Goal: Task Accomplishment & Management: Use online tool/utility

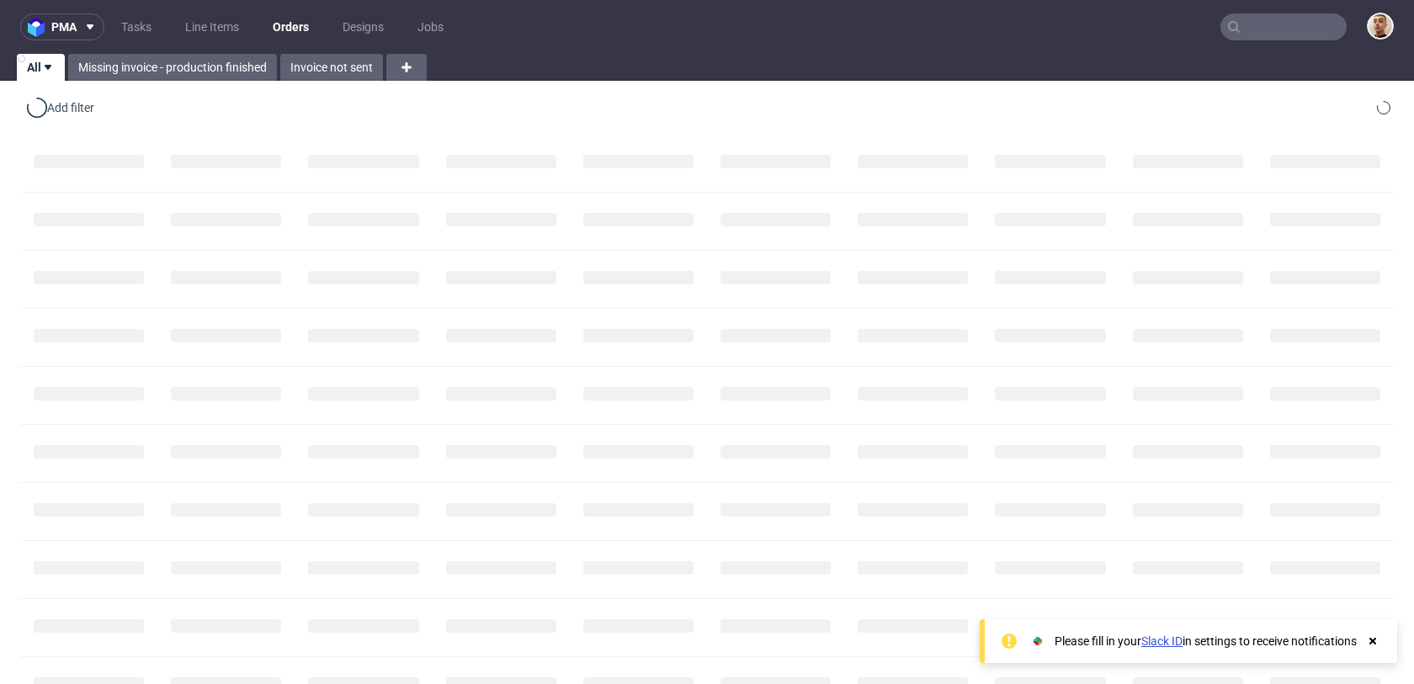
click at [1272, 16] on input "text" at bounding box center [1283, 26] width 126 height 27
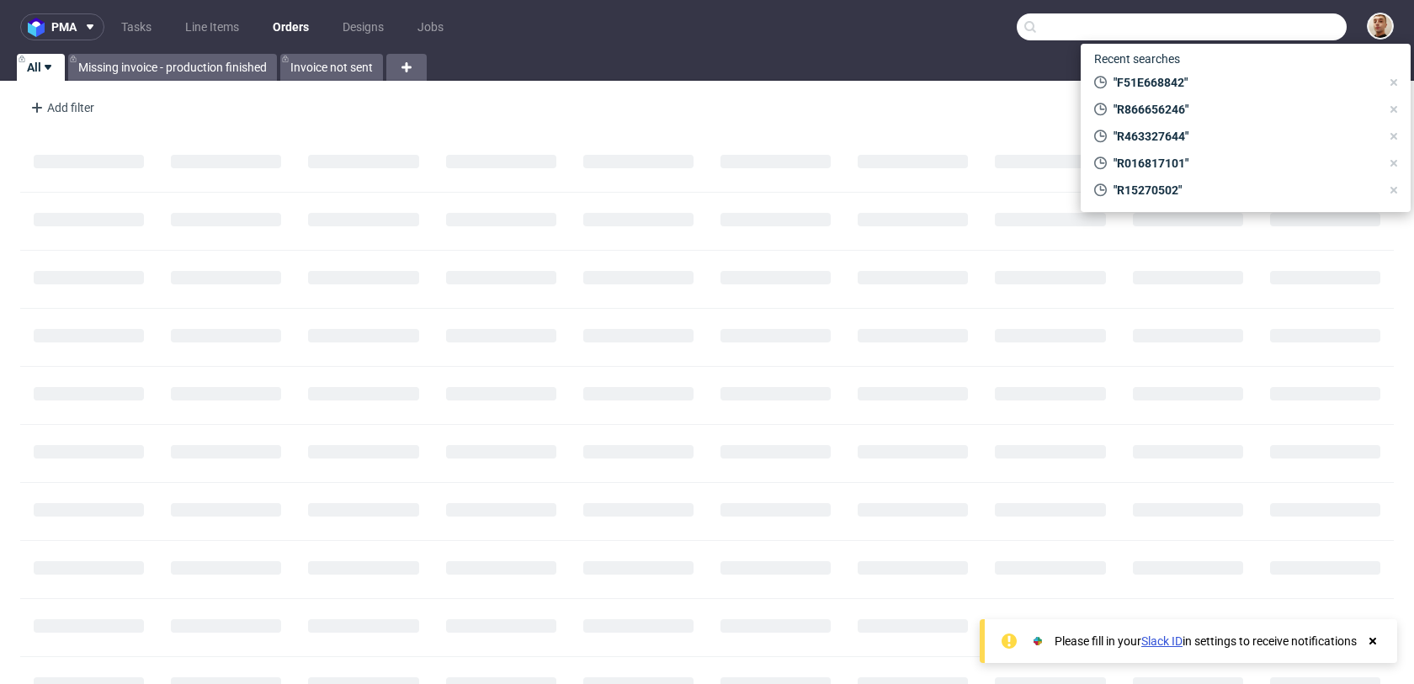
paste input "R914349053"
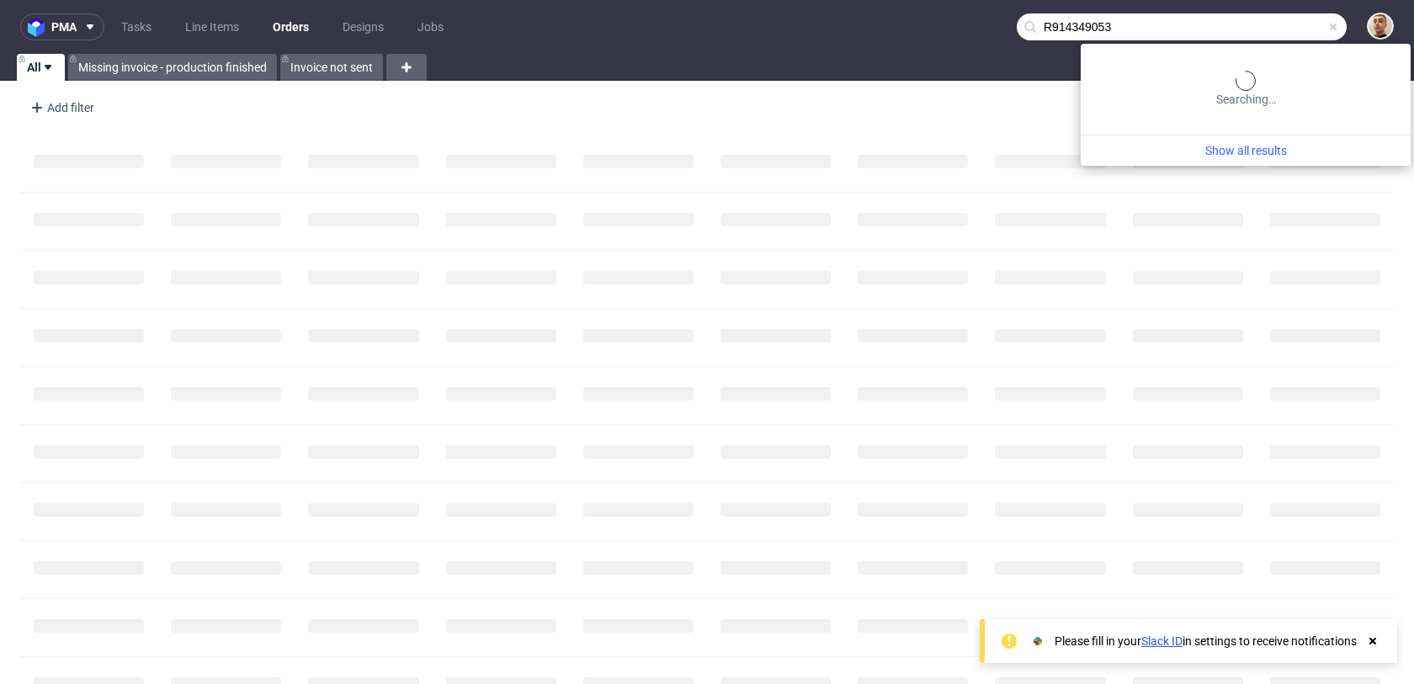
type input "R914349053"
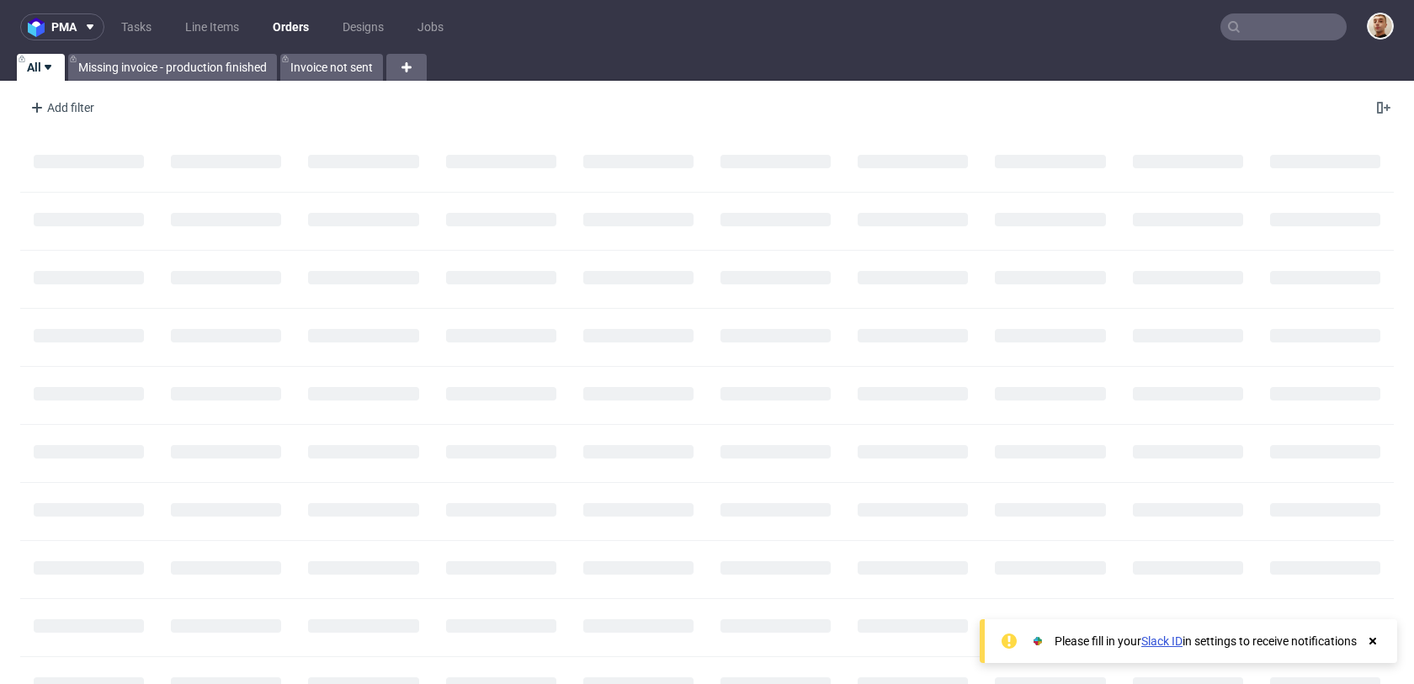
click at [1318, 41] on nav "pma Tasks Line Items Orders Designs Jobs" at bounding box center [707, 27] width 1414 height 54
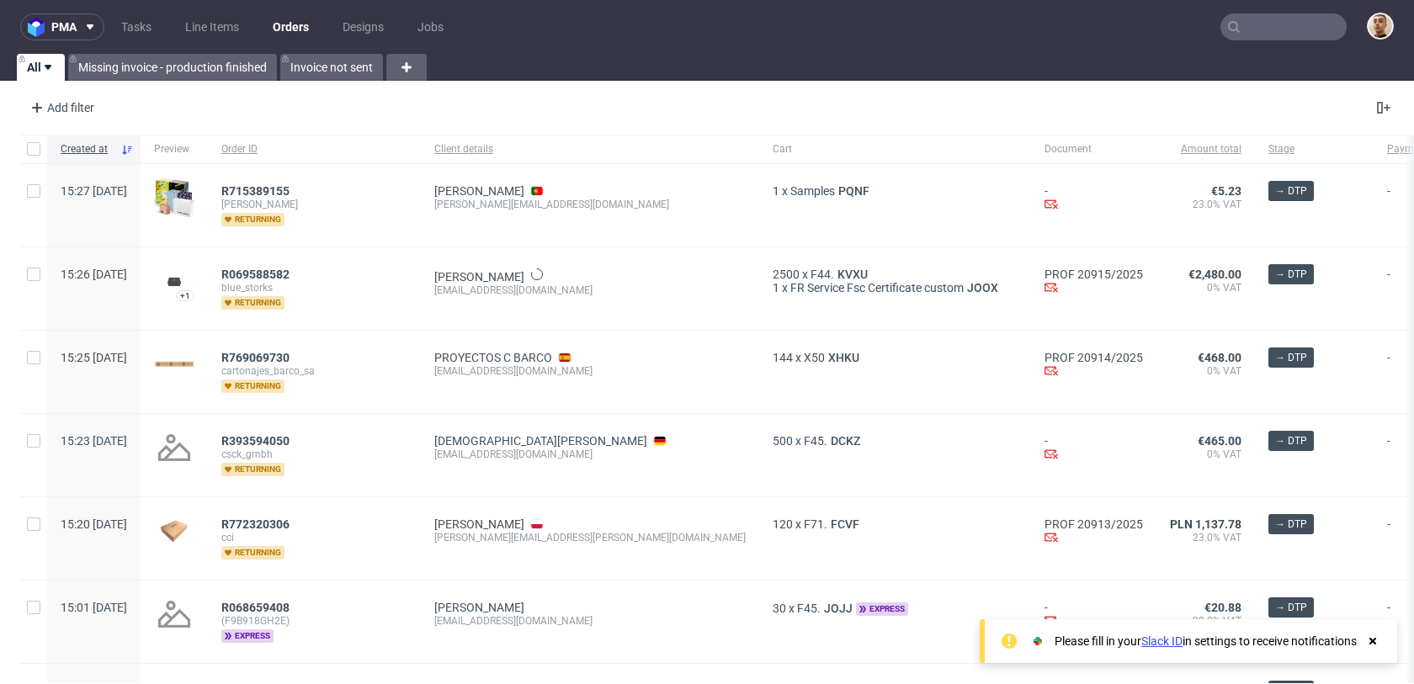
click at [1317, 35] on input "text" at bounding box center [1283, 26] width 126 height 27
paste input "R746768203"
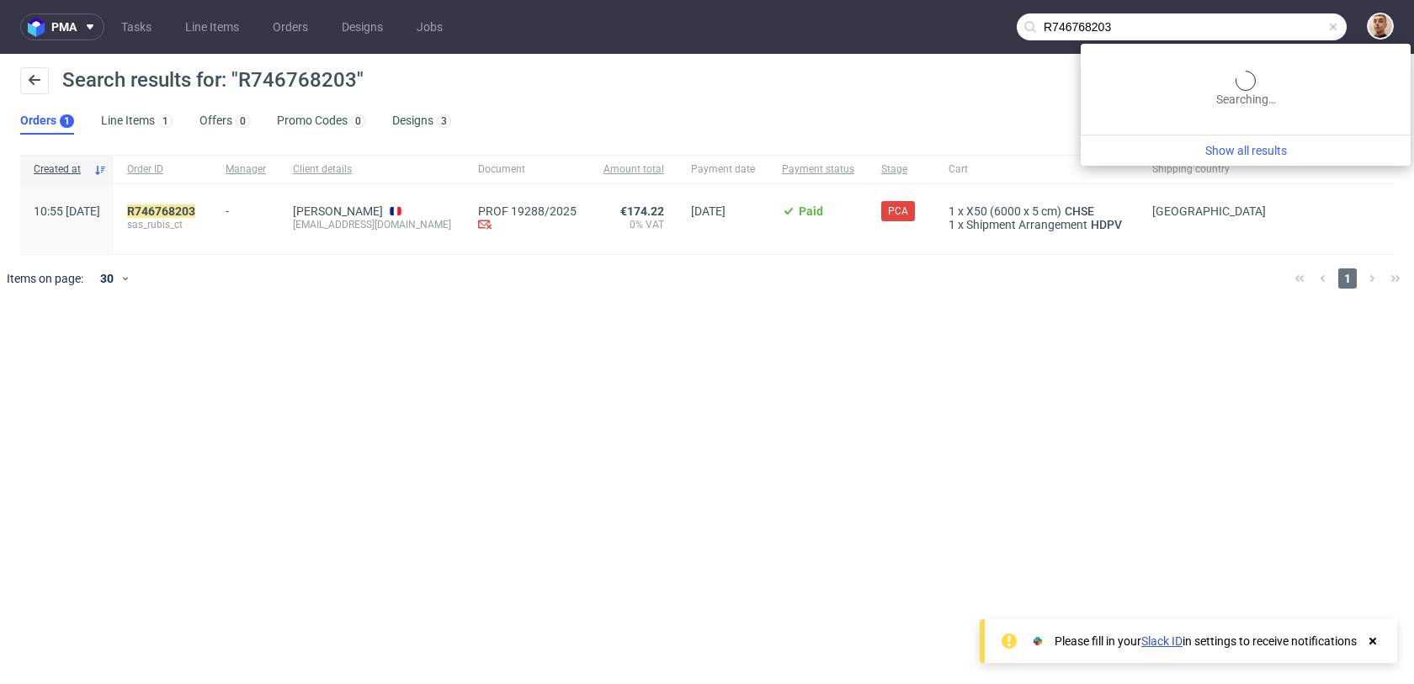
click at [1296, 17] on input "R746768203" at bounding box center [1182, 26] width 330 height 27
paste input "89916245"
type input "R899162453"
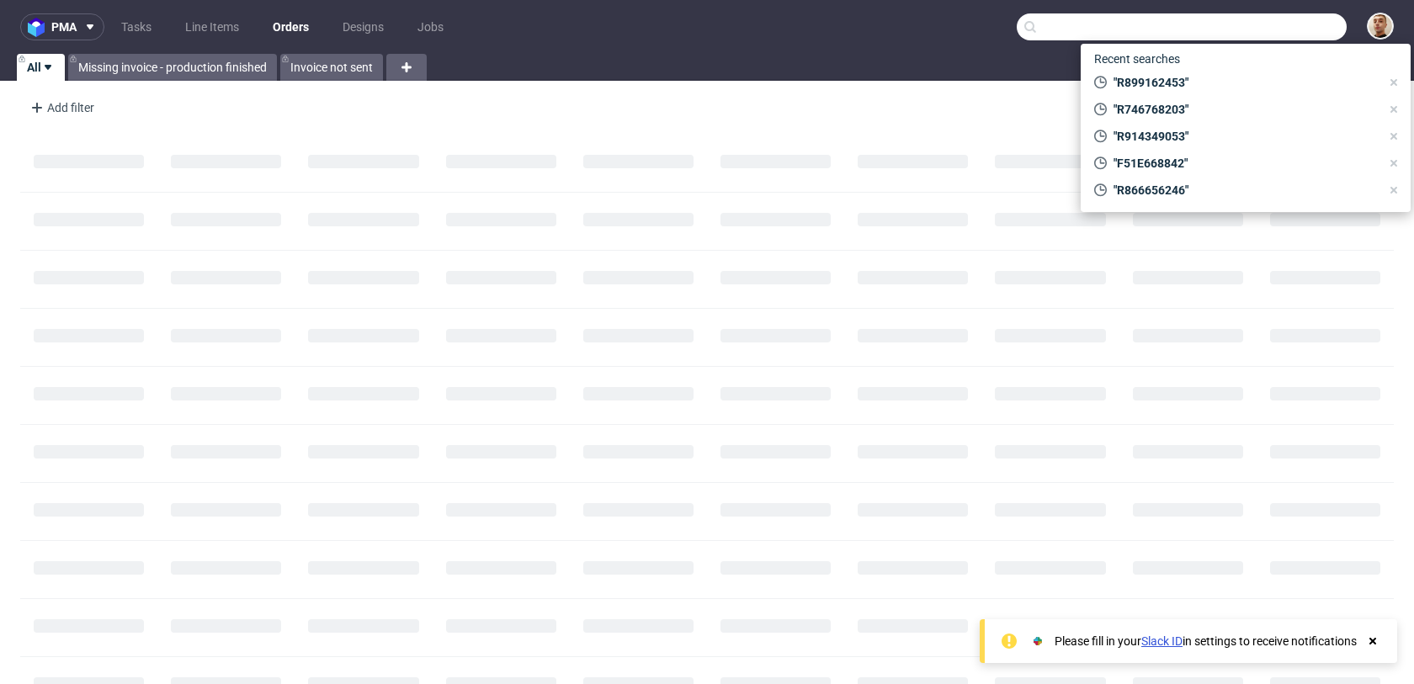
click at [1272, 19] on input "text" at bounding box center [1182, 26] width 330 height 27
paste input "R154454097"
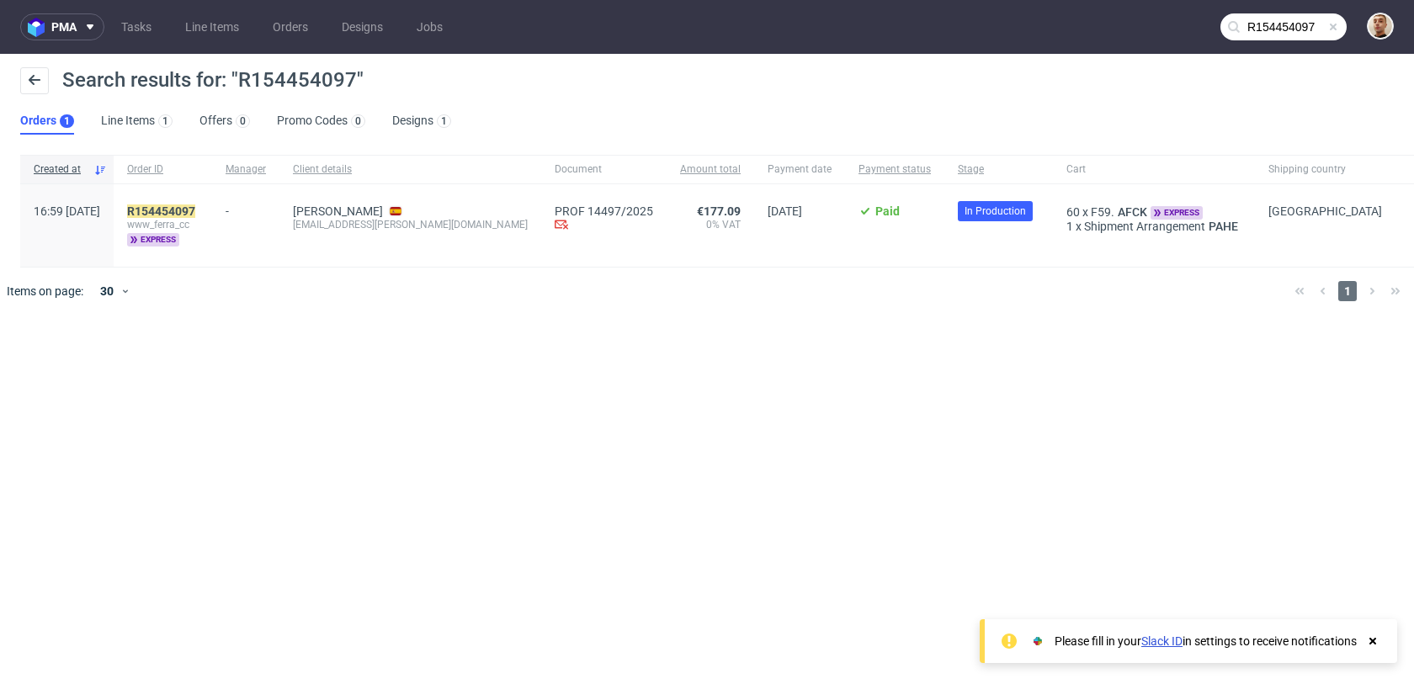
click at [1239, 22] on icon at bounding box center [1233, 26] width 13 height 13
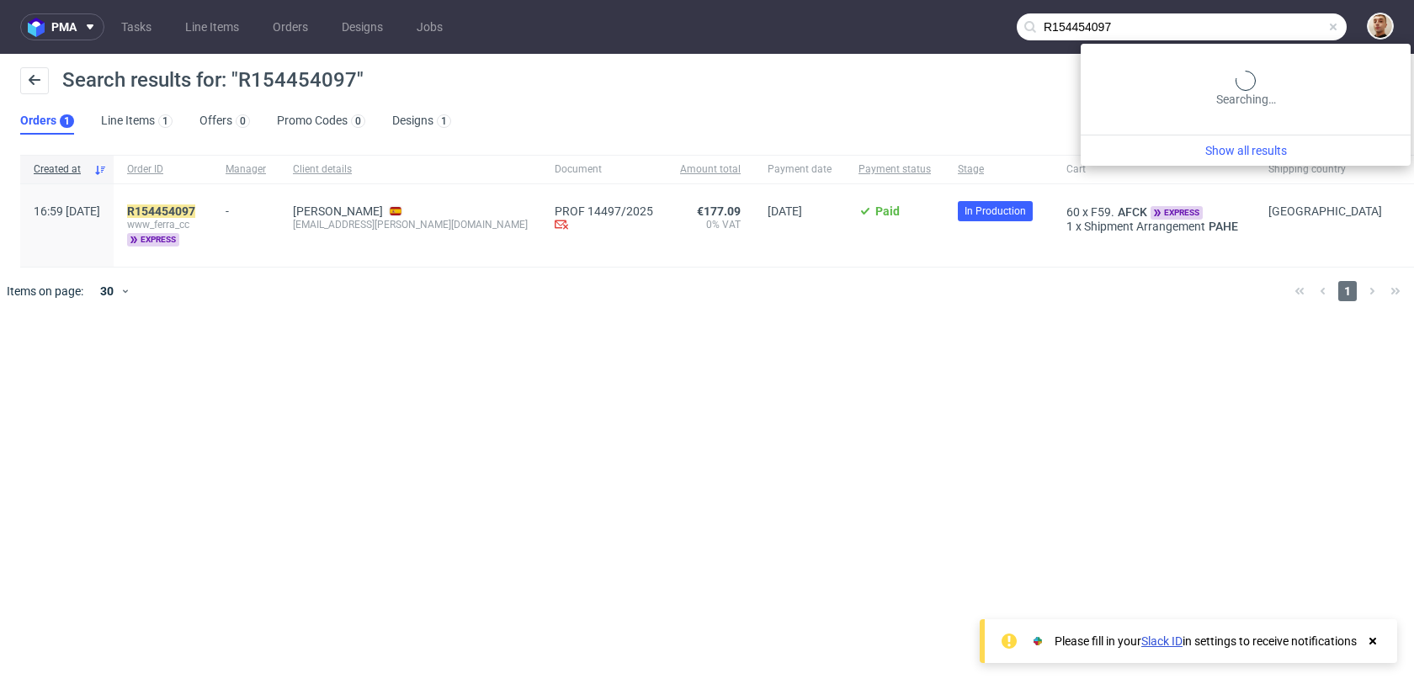
click at [1251, 22] on input "R154454097" at bounding box center [1182, 26] width 330 height 27
paste input "269705049"
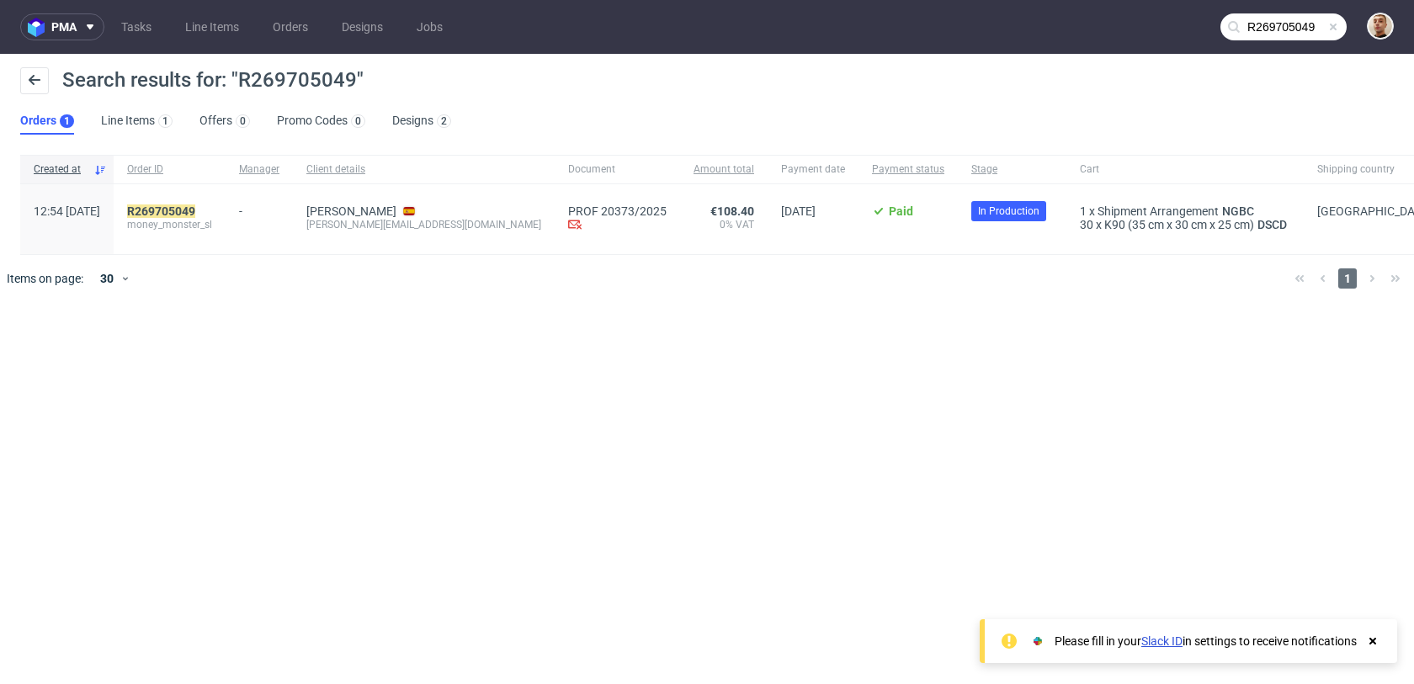
click at [1280, 29] on input "R269705049" at bounding box center [1283, 26] width 126 height 27
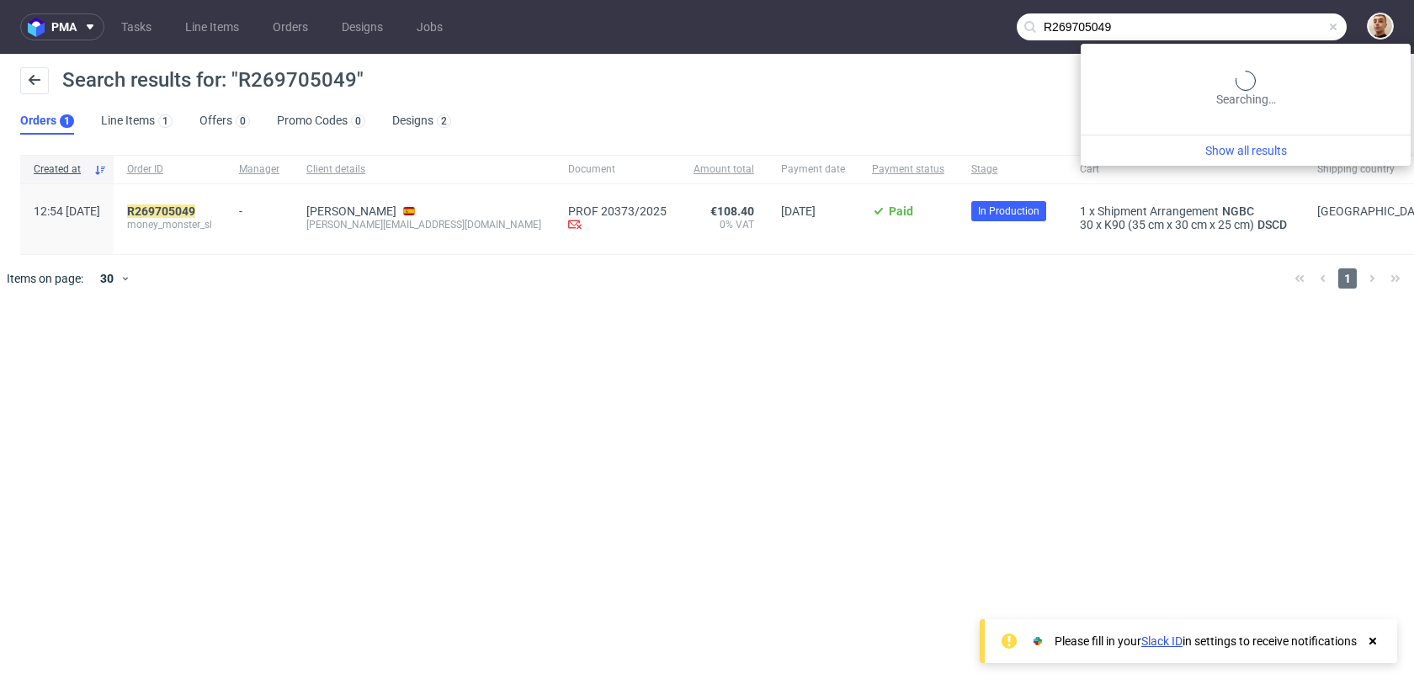
click at [1280, 29] on input "R269705049" at bounding box center [1182, 26] width 330 height 27
paste input "074851370"
type input "R074851370"
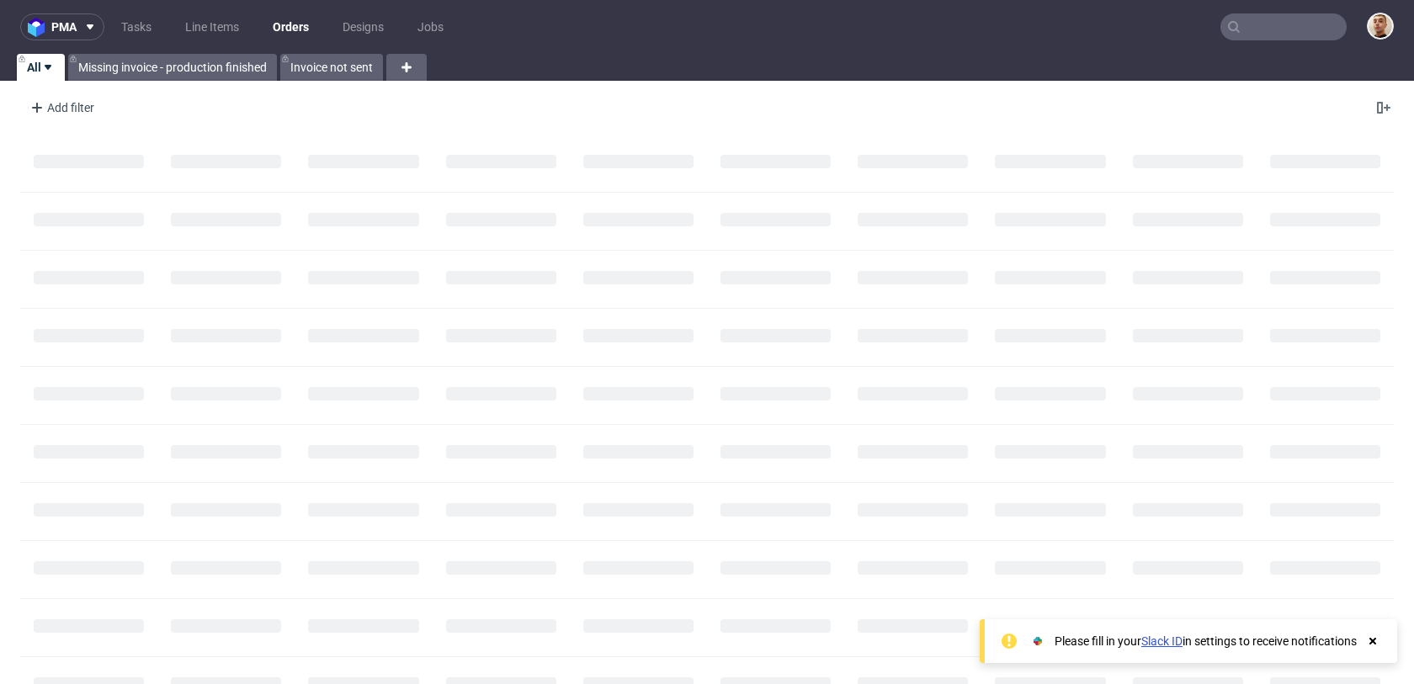
click at [1257, 41] on nav "pma Tasks Line Items Orders Designs Jobs" at bounding box center [707, 27] width 1414 height 54
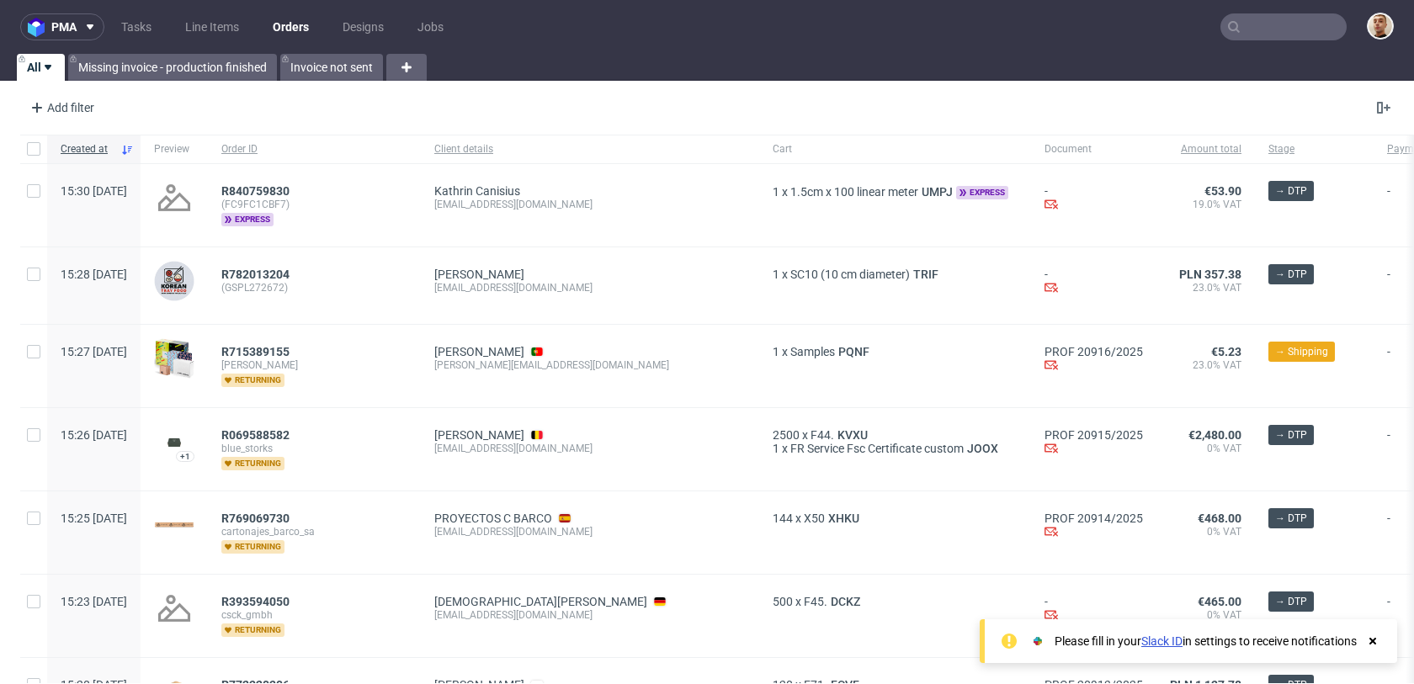
click at [1269, 31] on input "text" at bounding box center [1283, 26] width 126 height 27
paste input "R751409610"
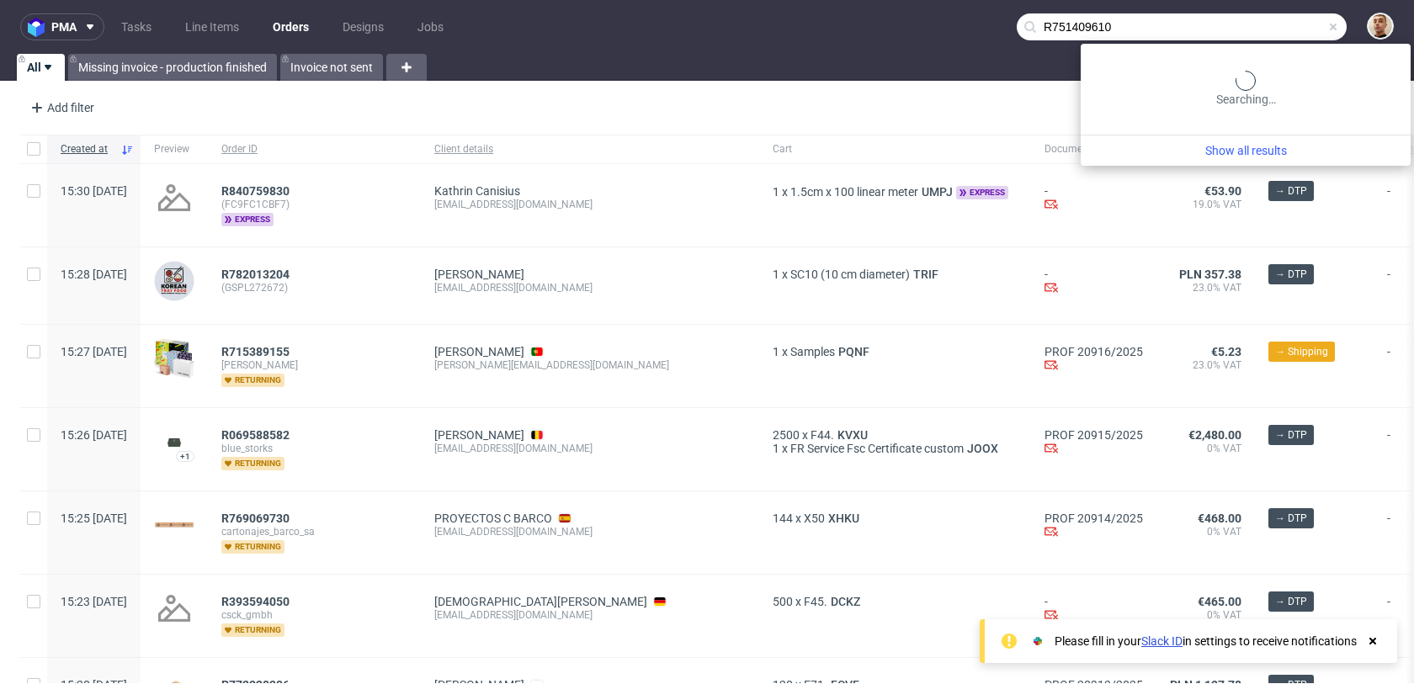
type input "R751409610"
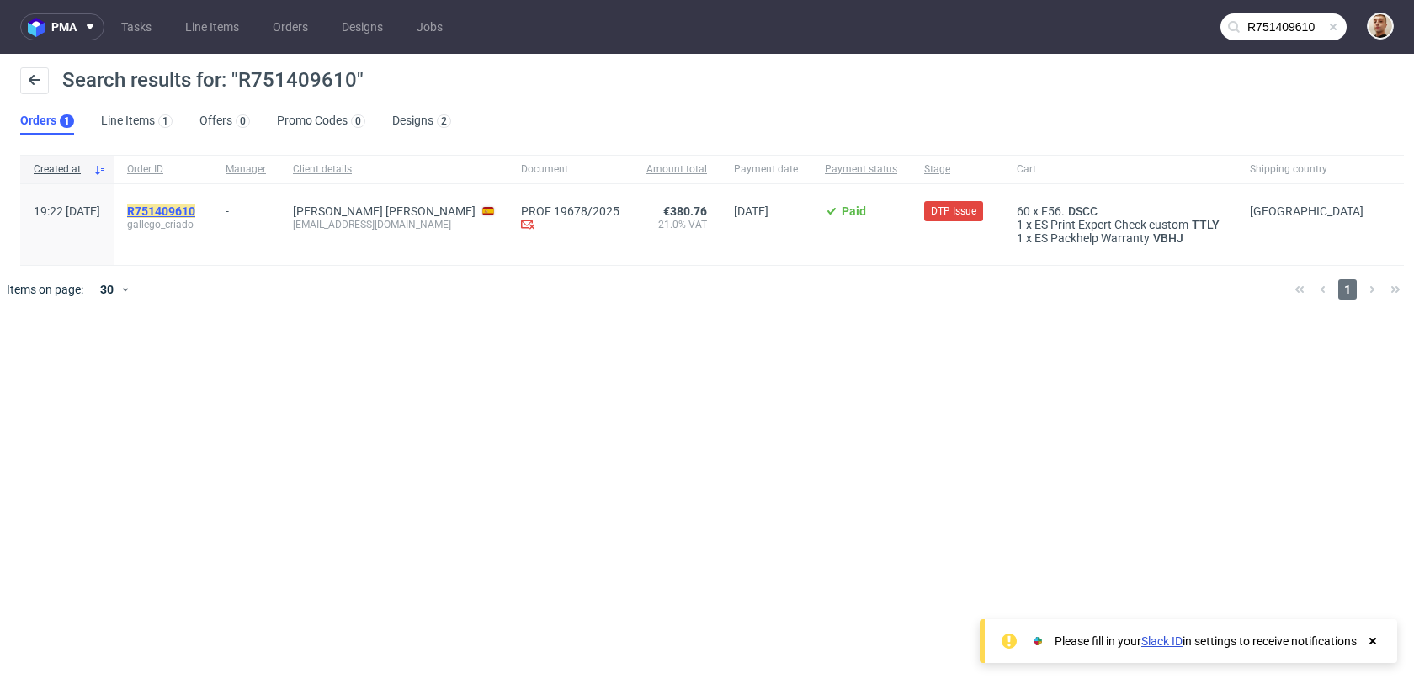
click at [195, 211] on mark "R751409610" at bounding box center [161, 211] width 68 height 13
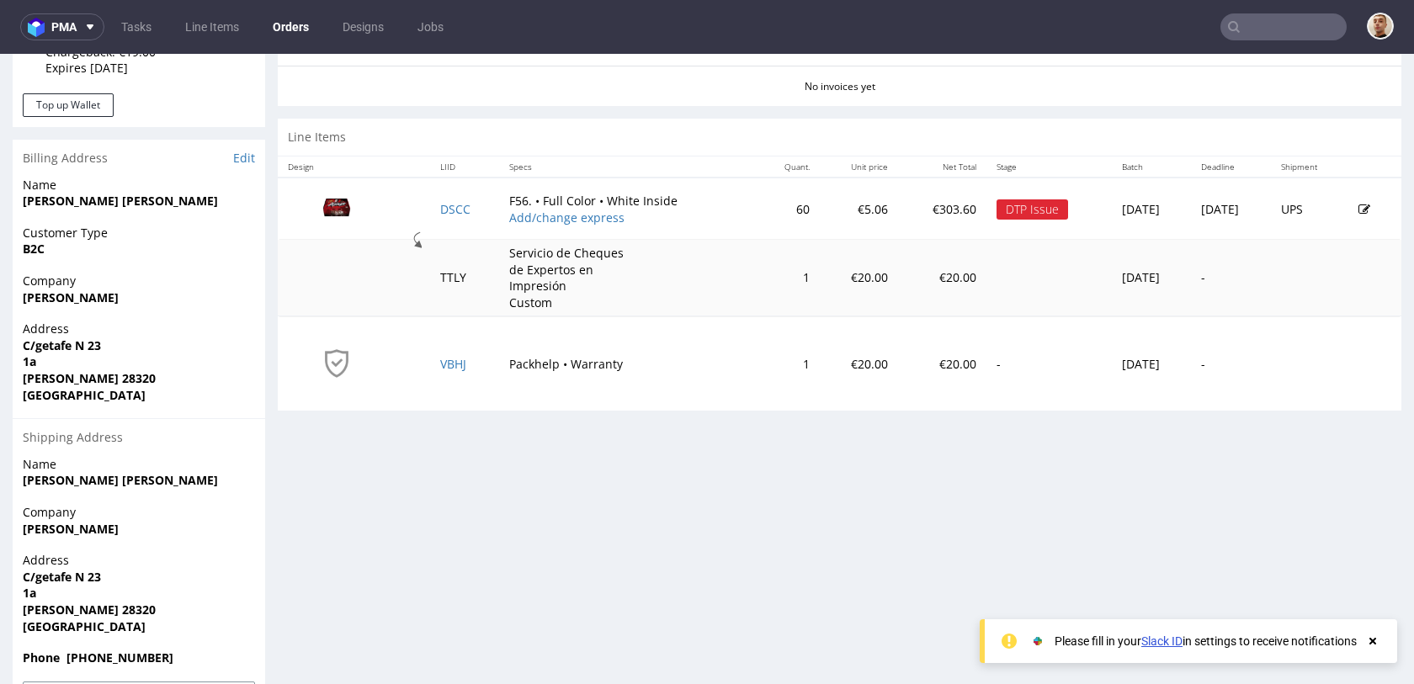
scroll to position [819, 0]
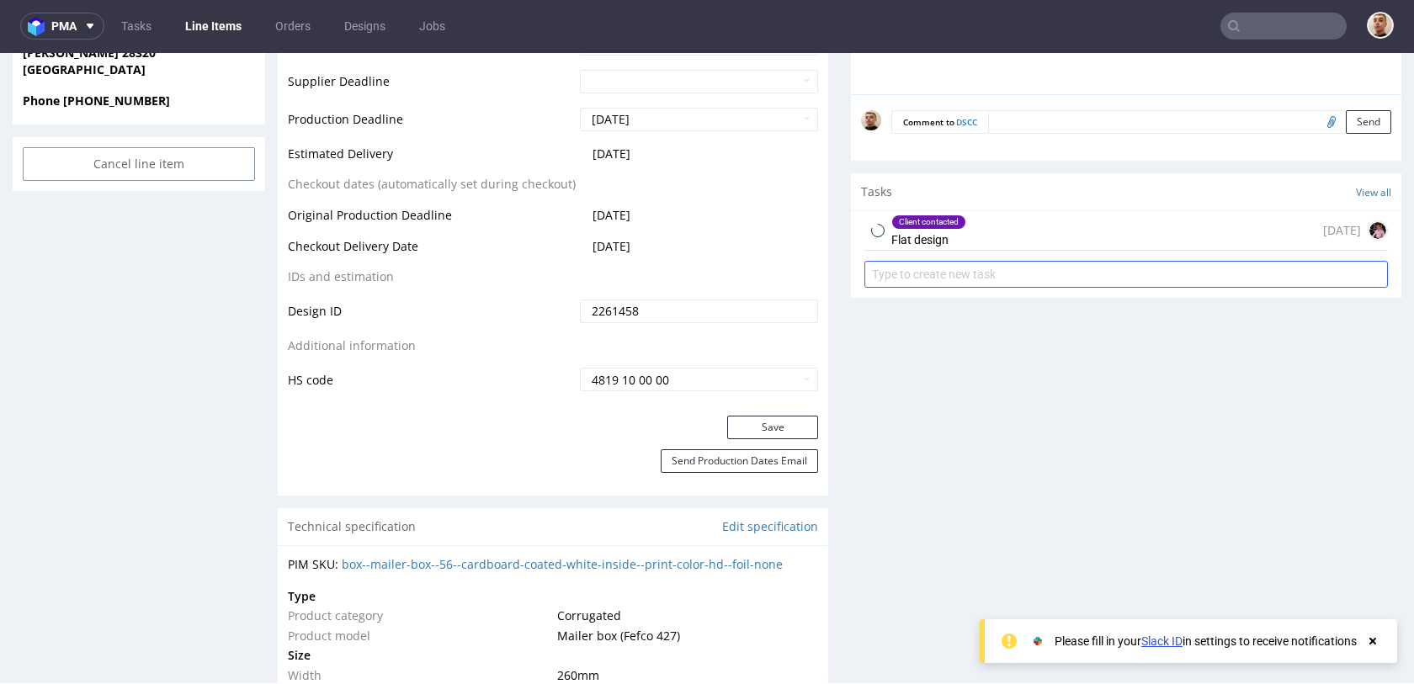
scroll to position [884, 0]
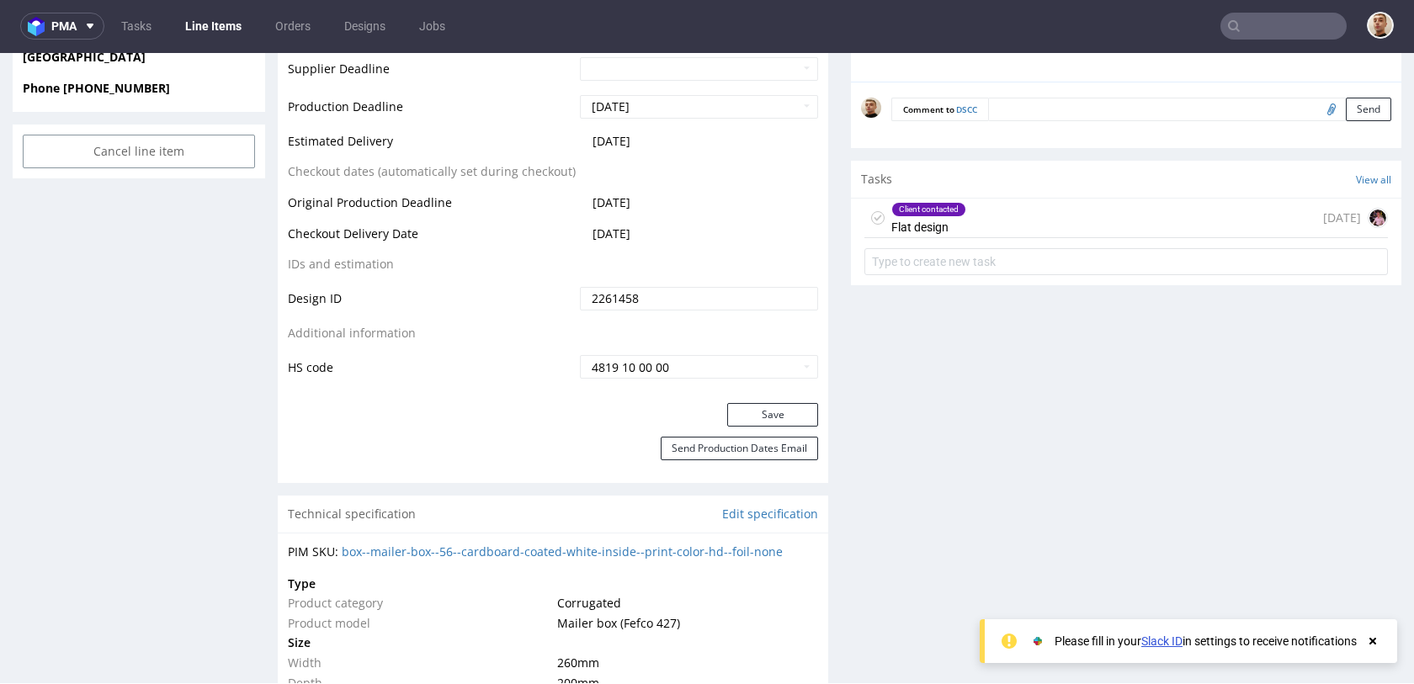
click at [997, 242] on form at bounding box center [1125, 262] width 523 height 40
click at [998, 220] on div "Client contacted Flat design 11 days ago" at bounding box center [1125, 219] width 523 height 40
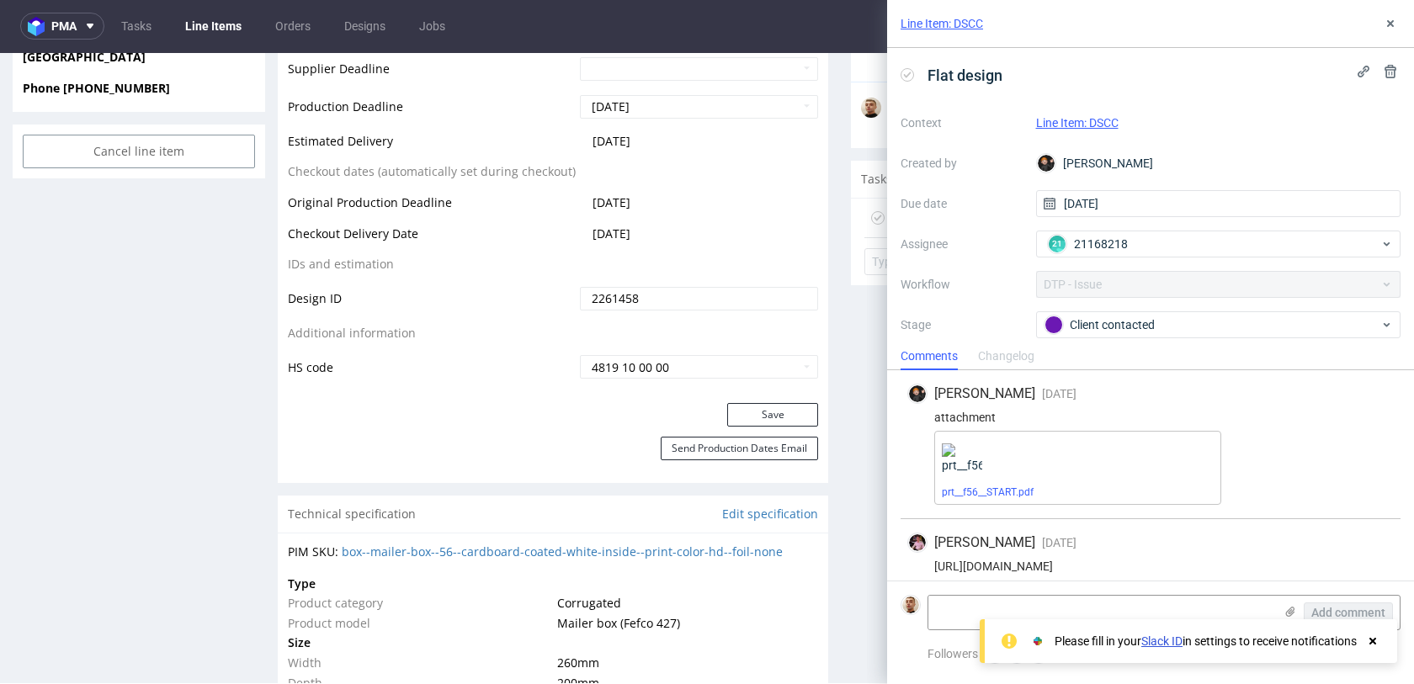
scroll to position [12, 0]
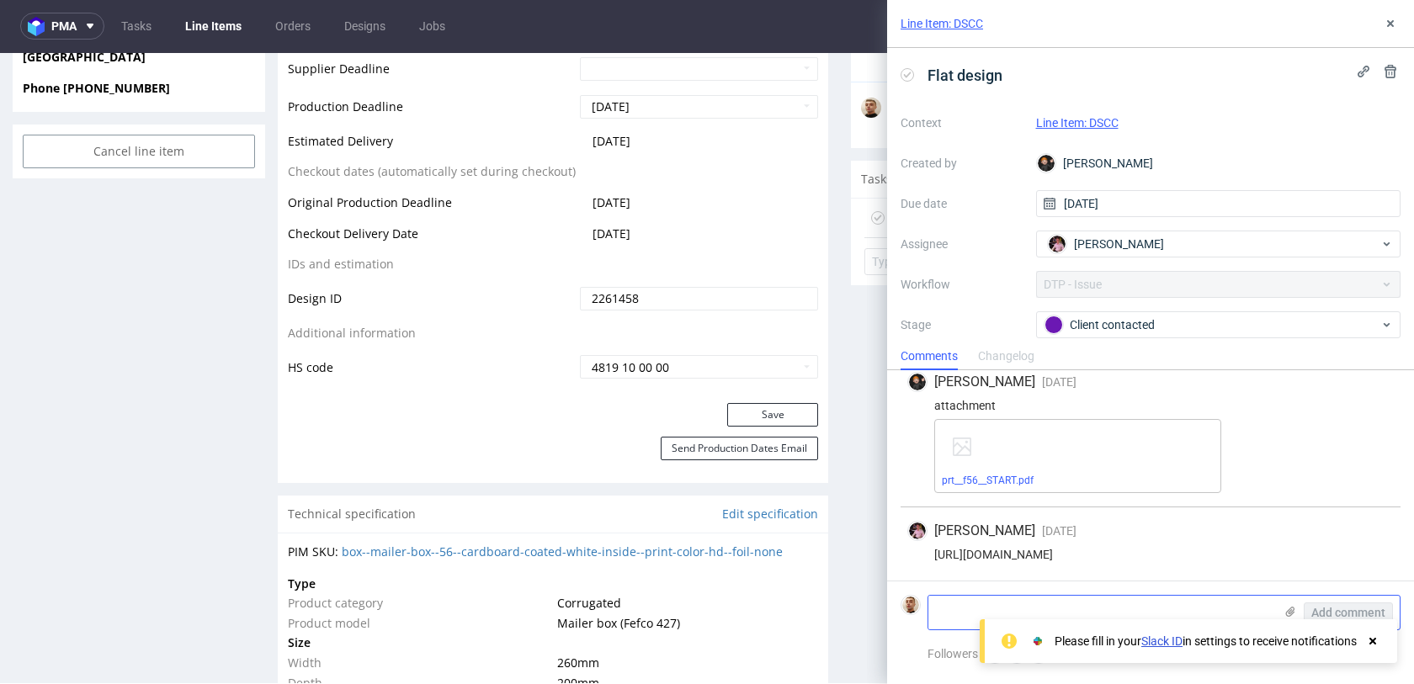
click at [1289, 611] on use at bounding box center [1290, 612] width 9 height 10
click at [0, 0] on input "file" at bounding box center [0, 0] width 0 height 0
click at [1354, 608] on span "Add comment" at bounding box center [1348, 613] width 74 height 12
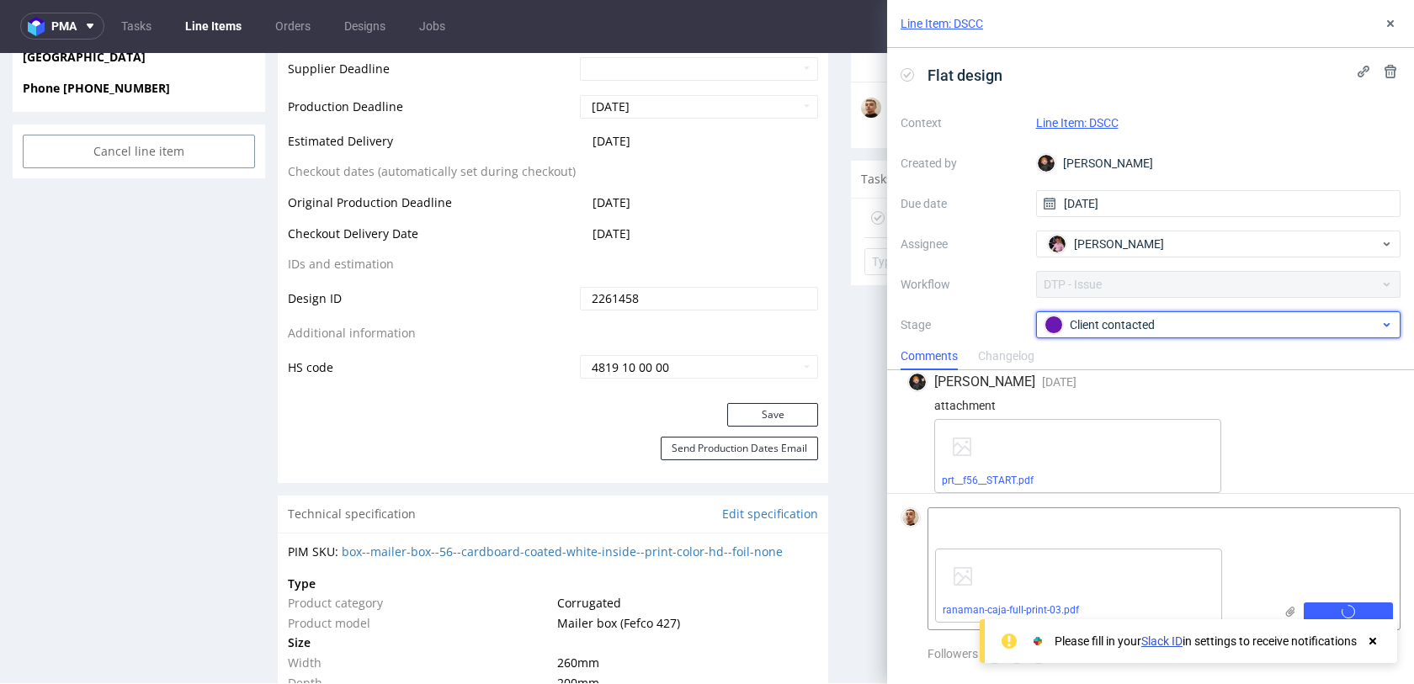
click at [1143, 325] on div "Client contacted" at bounding box center [1211, 325] width 335 height 19
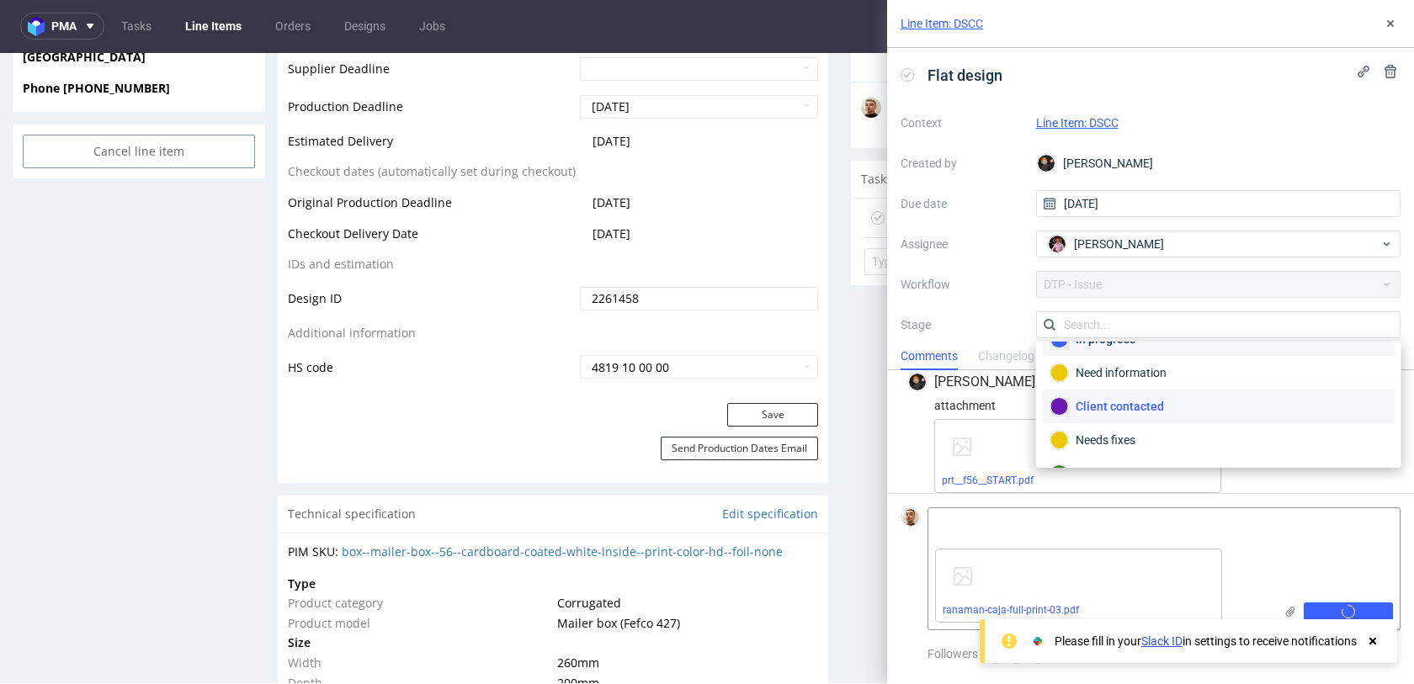
scroll to position [118, 0]
click at [1127, 406] on div "Completed" at bounding box center [1218, 415] width 337 height 19
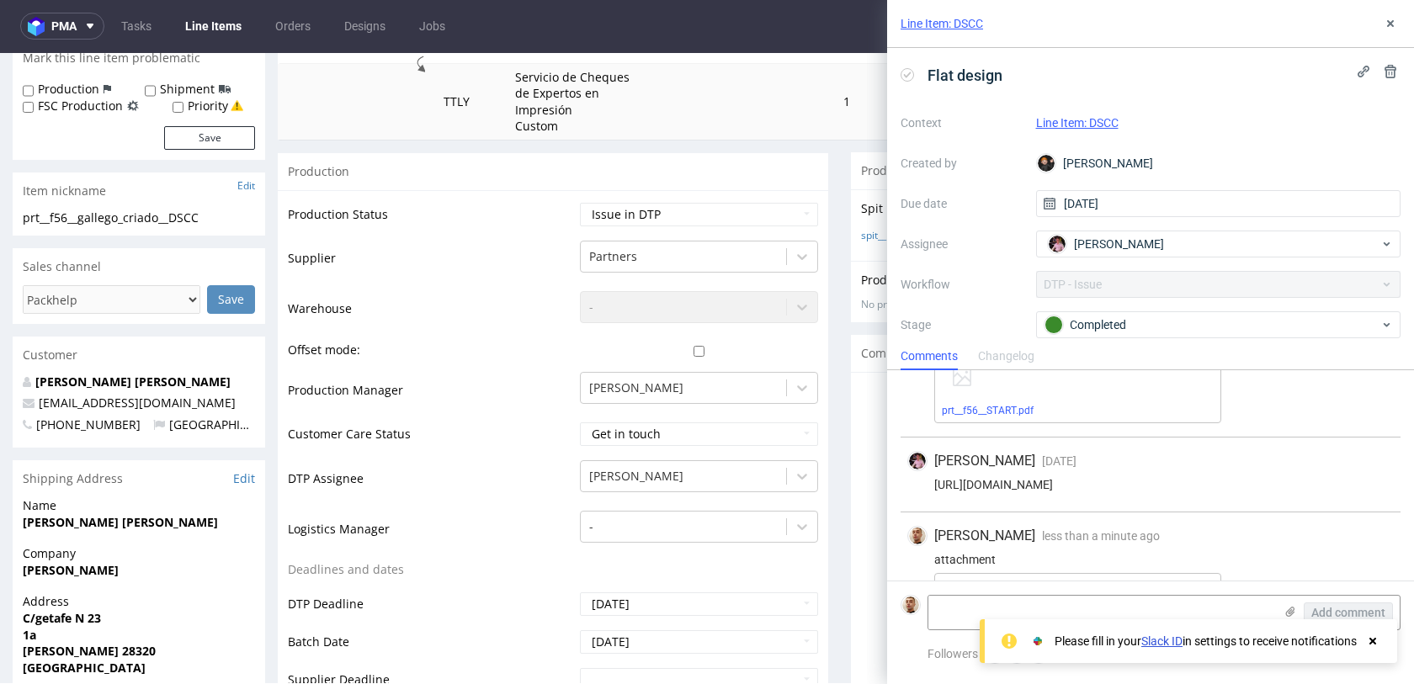
scroll to position [161, 0]
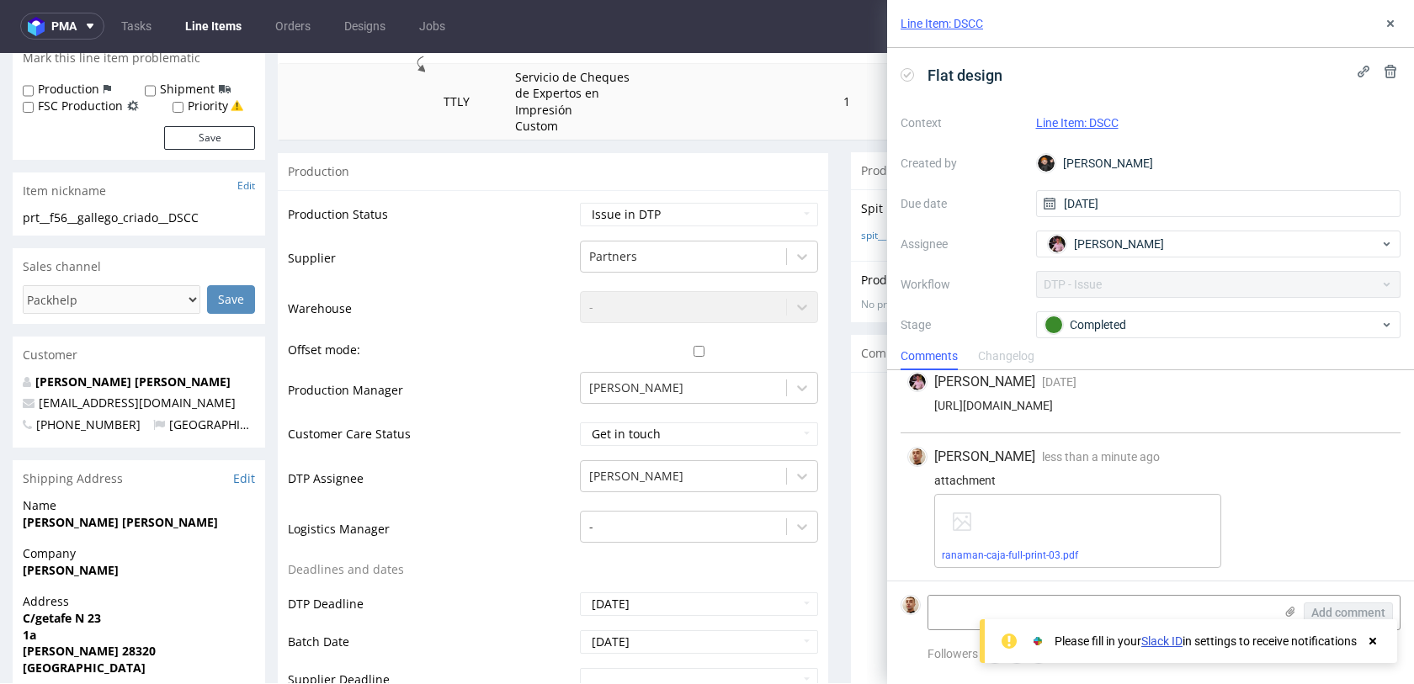
click at [677, 227] on td "Waiting for Artwork Waiting for Diecut Waiting for Mockup Waiting for DTP Waiti…" at bounding box center [697, 220] width 242 height 38
click at [677, 216] on select "Waiting for Artwork Waiting for Diecut Waiting for Mockup Waiting for DTP Waiti…" at bounding box center [699, 215] width 238 height 24
select select "back_for_dtp"
click at [580, 203] on select "Waiting for Artwork Waiting for Diecut Waiting for Mockup Waiting for DTP Waiti…" at bounding box center [699, 215] width 238 height 24
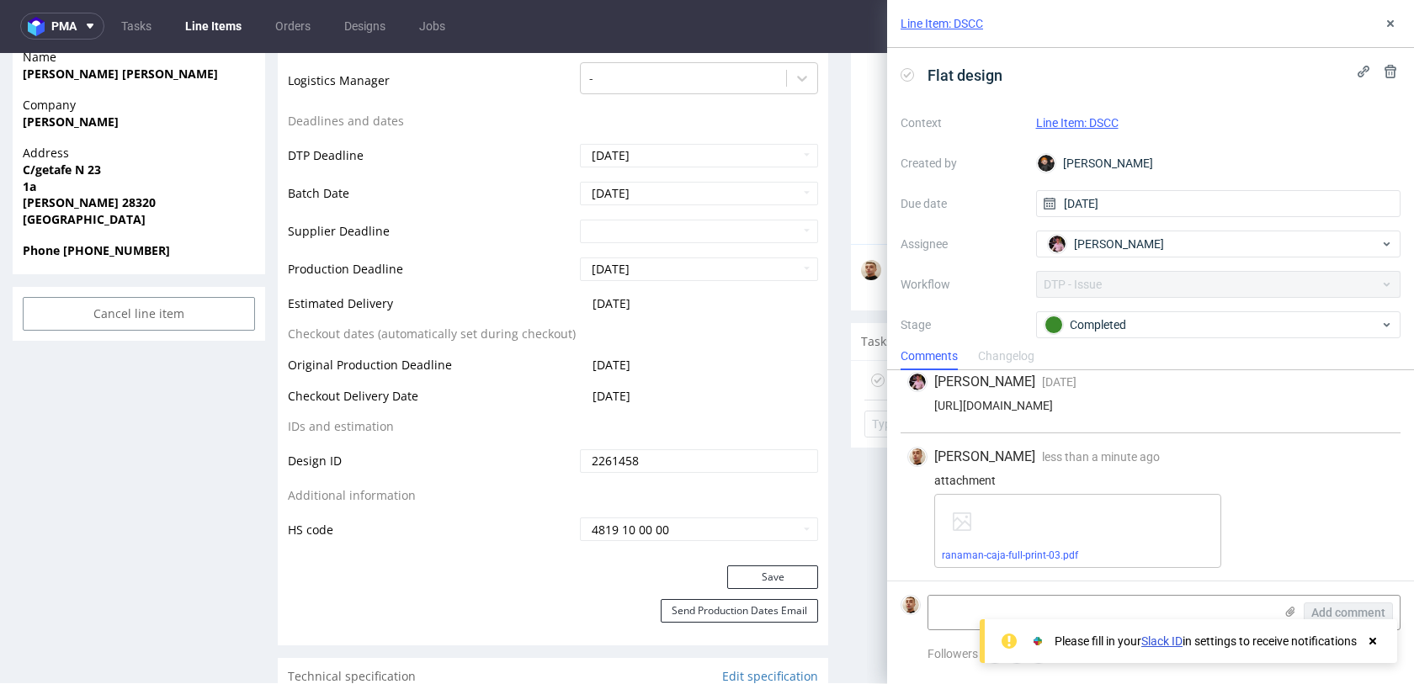
scroll to position [768, 0]
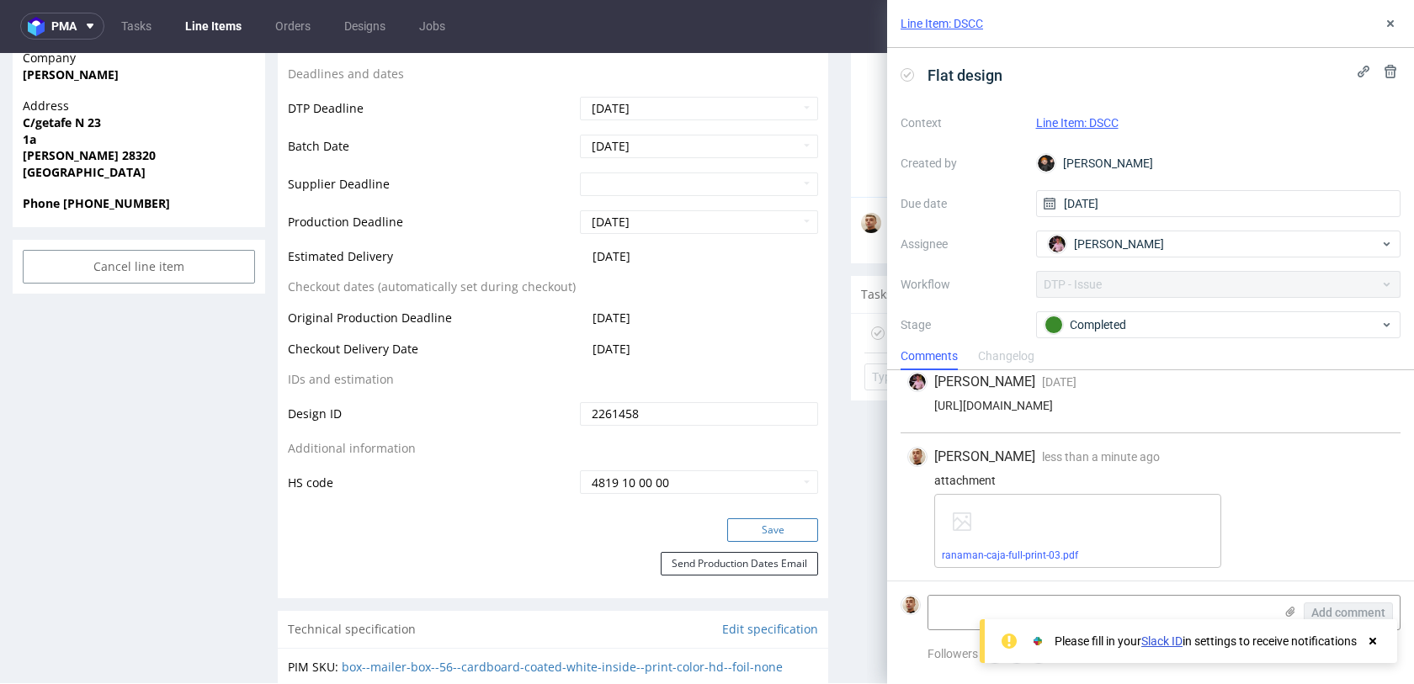
click at [746, 519] on button "Save" at bounding box center [772, 530] width 91 height 24
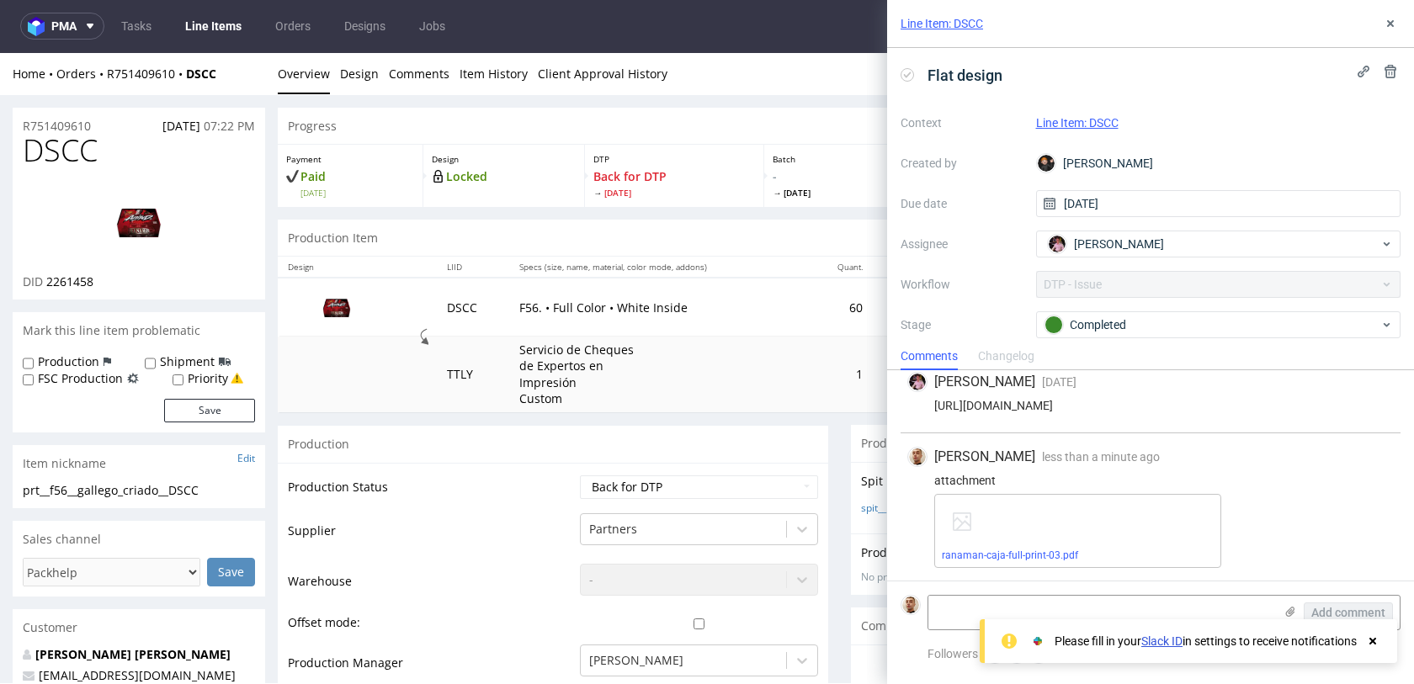
scroll to position [767, 0]
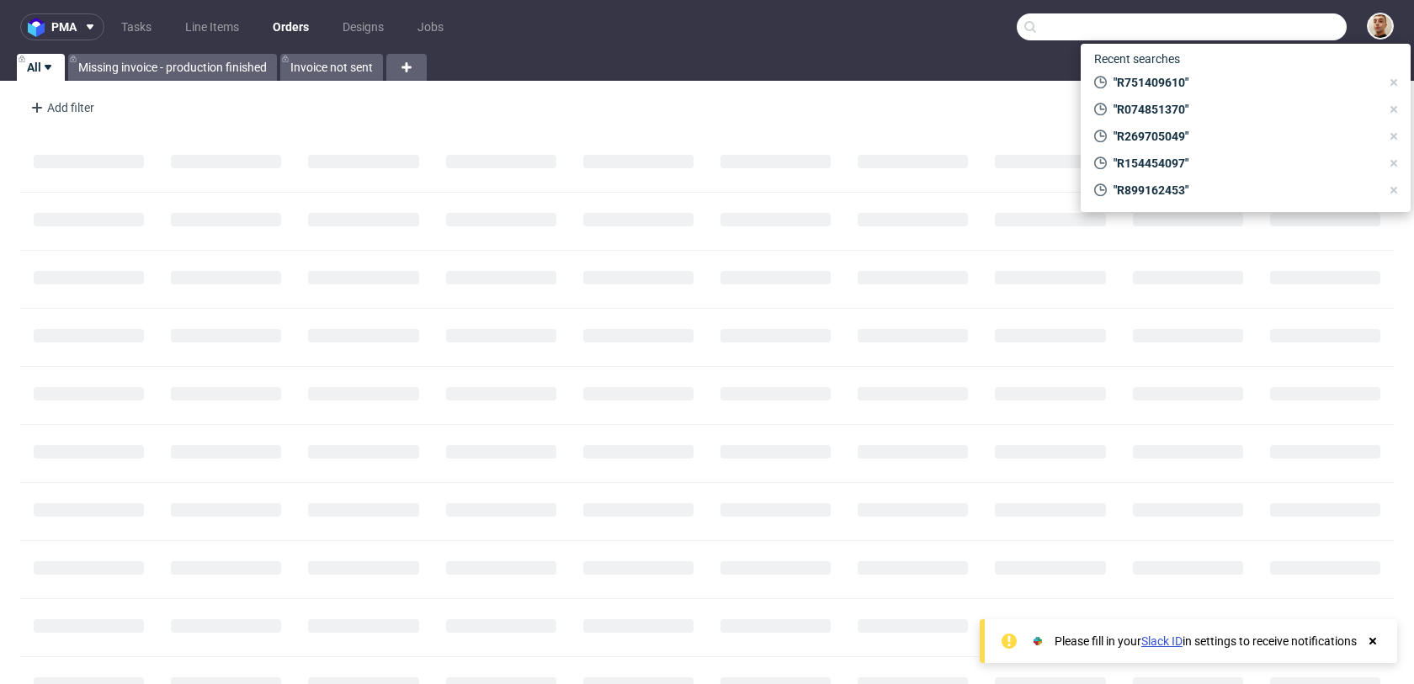
click at [1298, 24] on input "text" at bounding box center [1182, 26] width 330 height 27
paste input "R885213194"
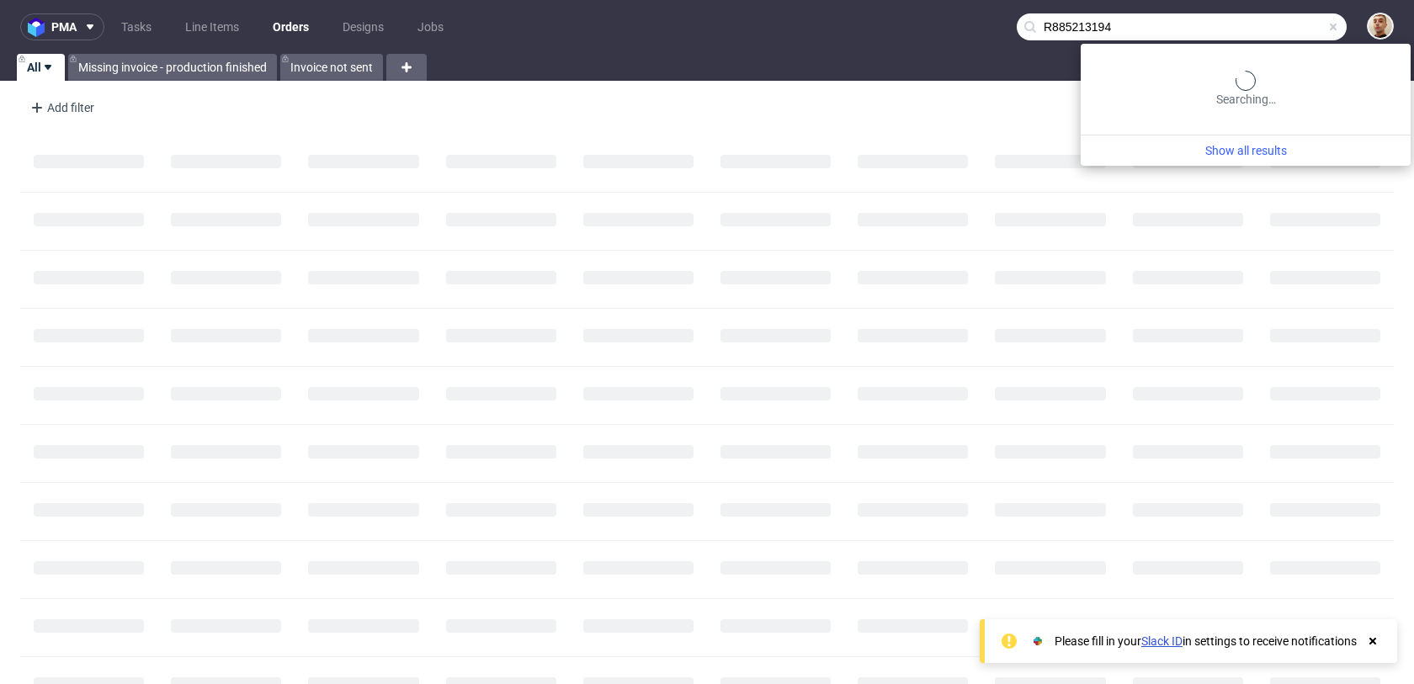
type input "R885213194"
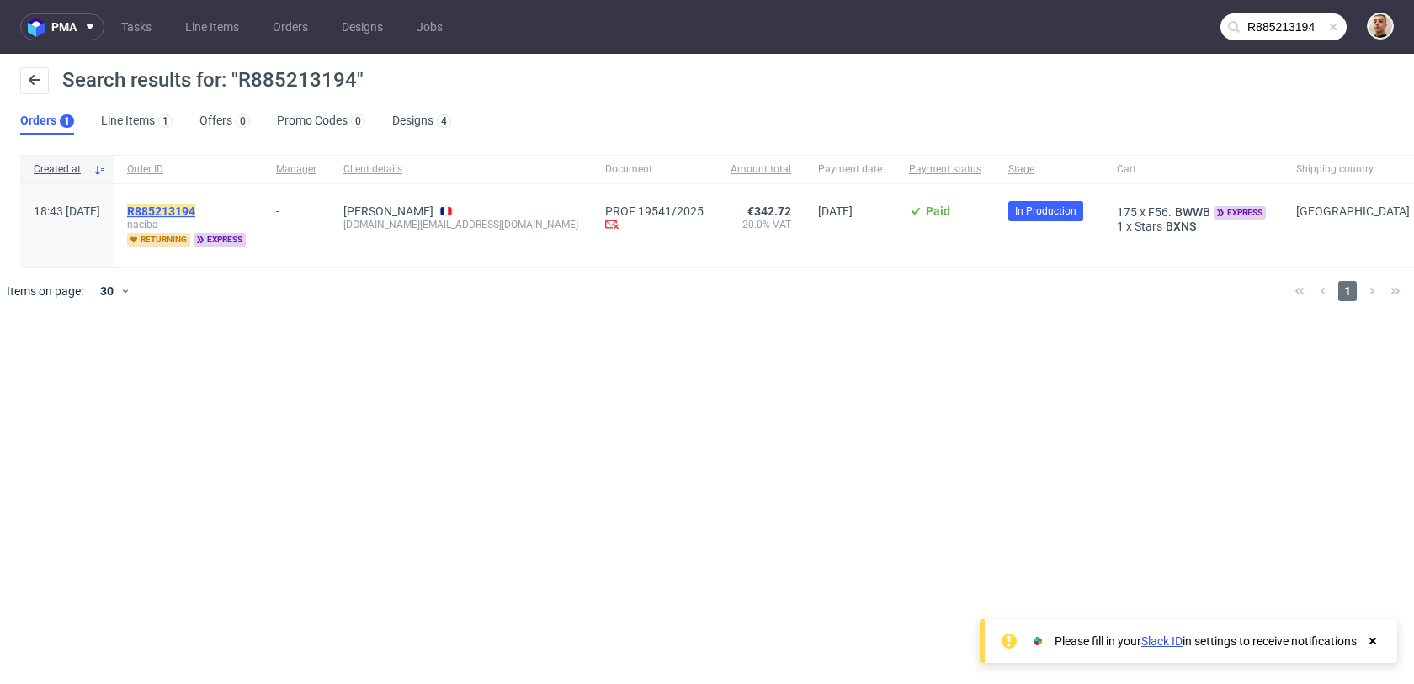
click at [195, 206] on mark "R885213194" at bounding box center [161, 211] width 68 height 13
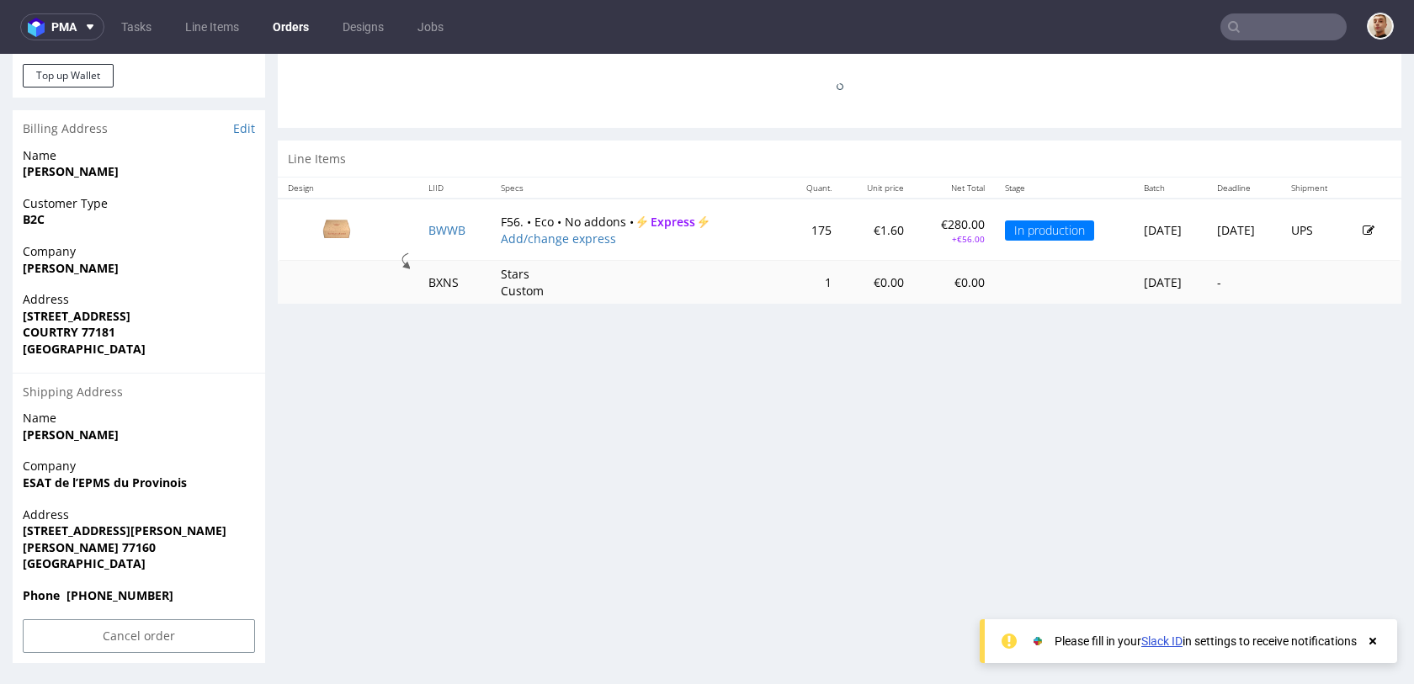
scroll to position [4, 0]
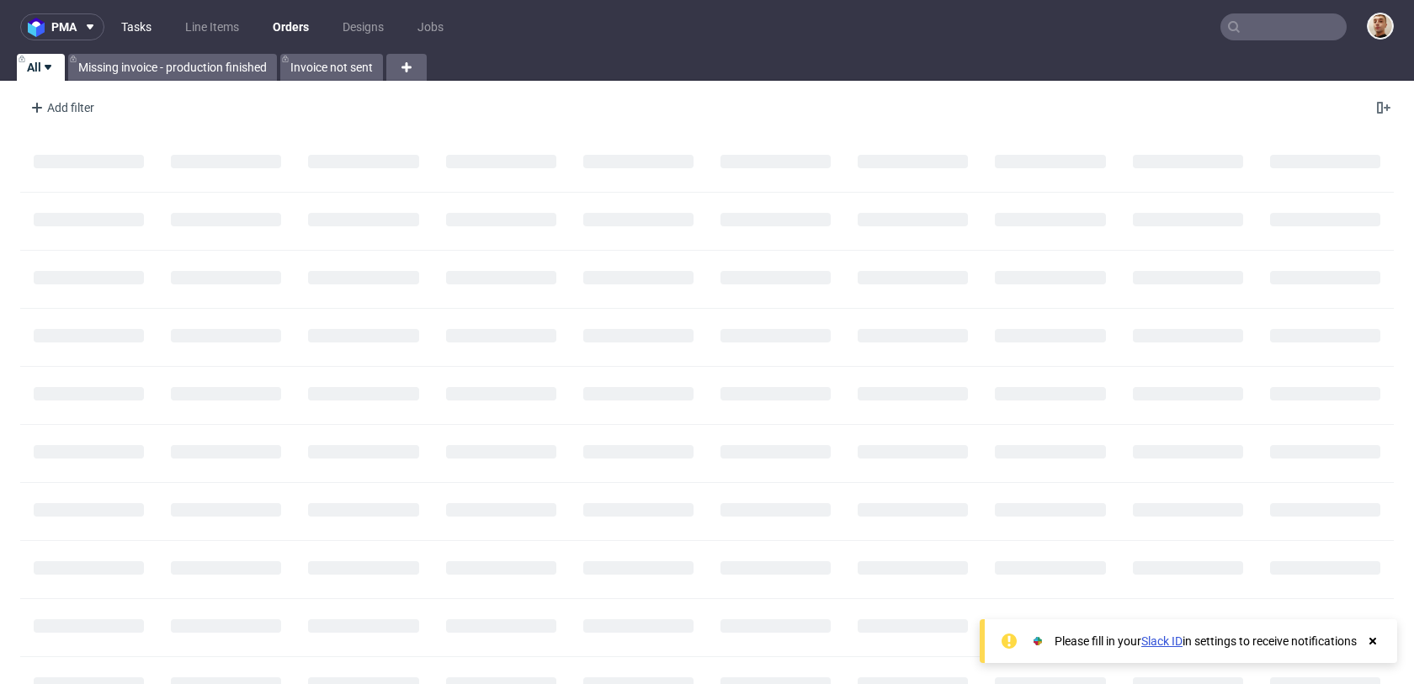
click at [141, 20] on link "Tasks" at bounding box center [136, 26] width 50 height 27
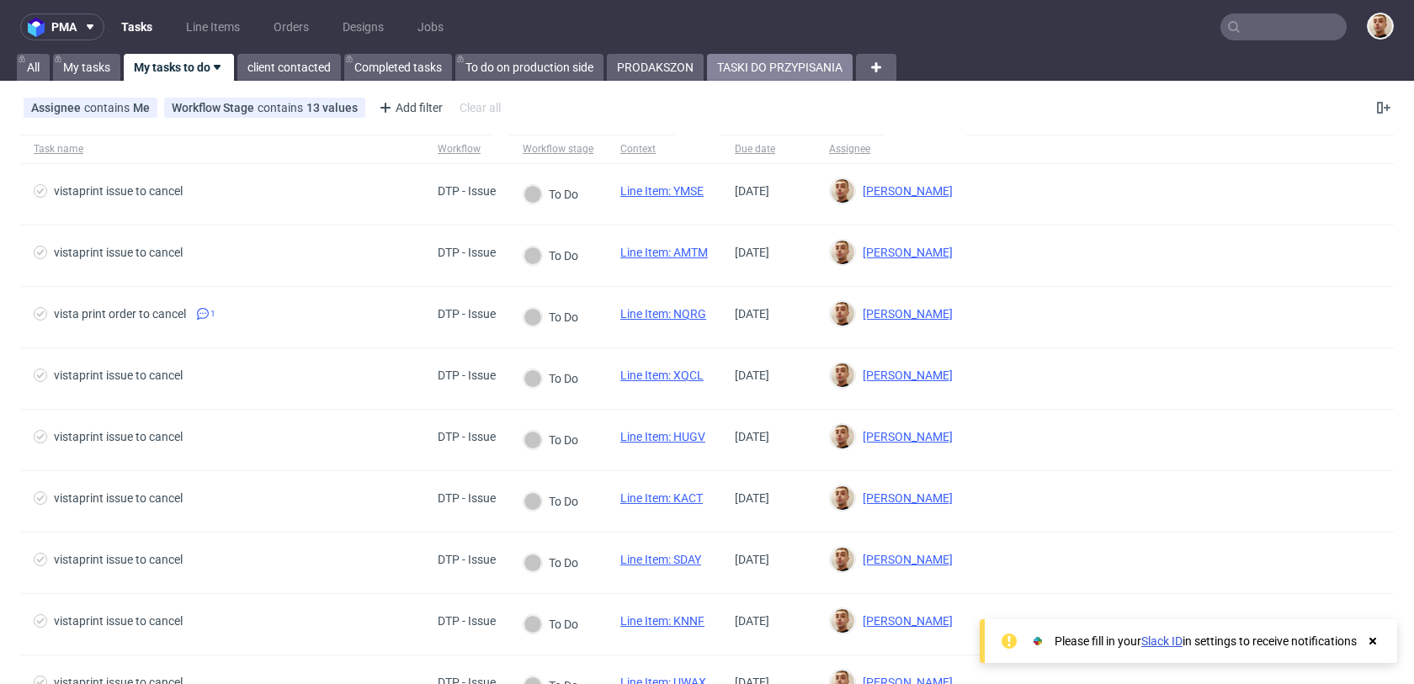
click at [761, 74] on link "TASKI DO PRZYPISANIA" at bounding box center [780, 67] width 146 height 27
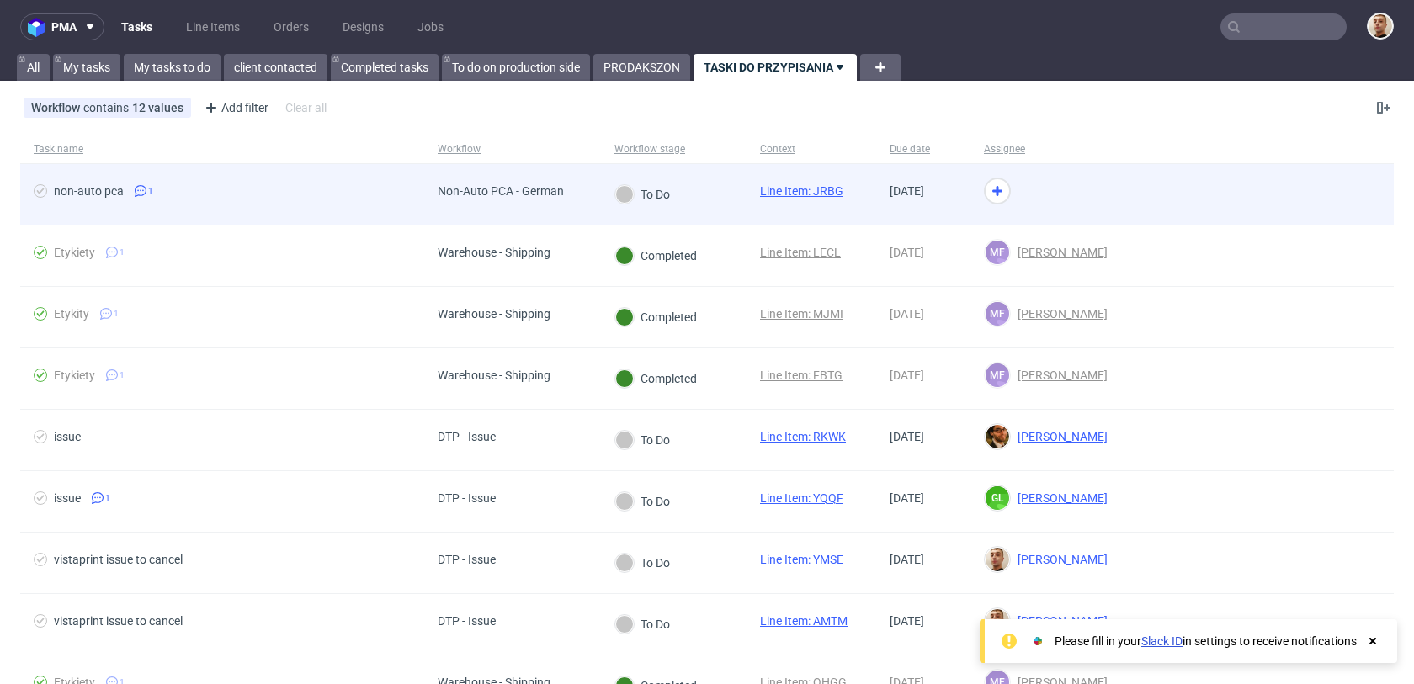
click at [582, 202] on div "Non-Auto PCA - German" at bounding box center [512, 194] width 177 height 61
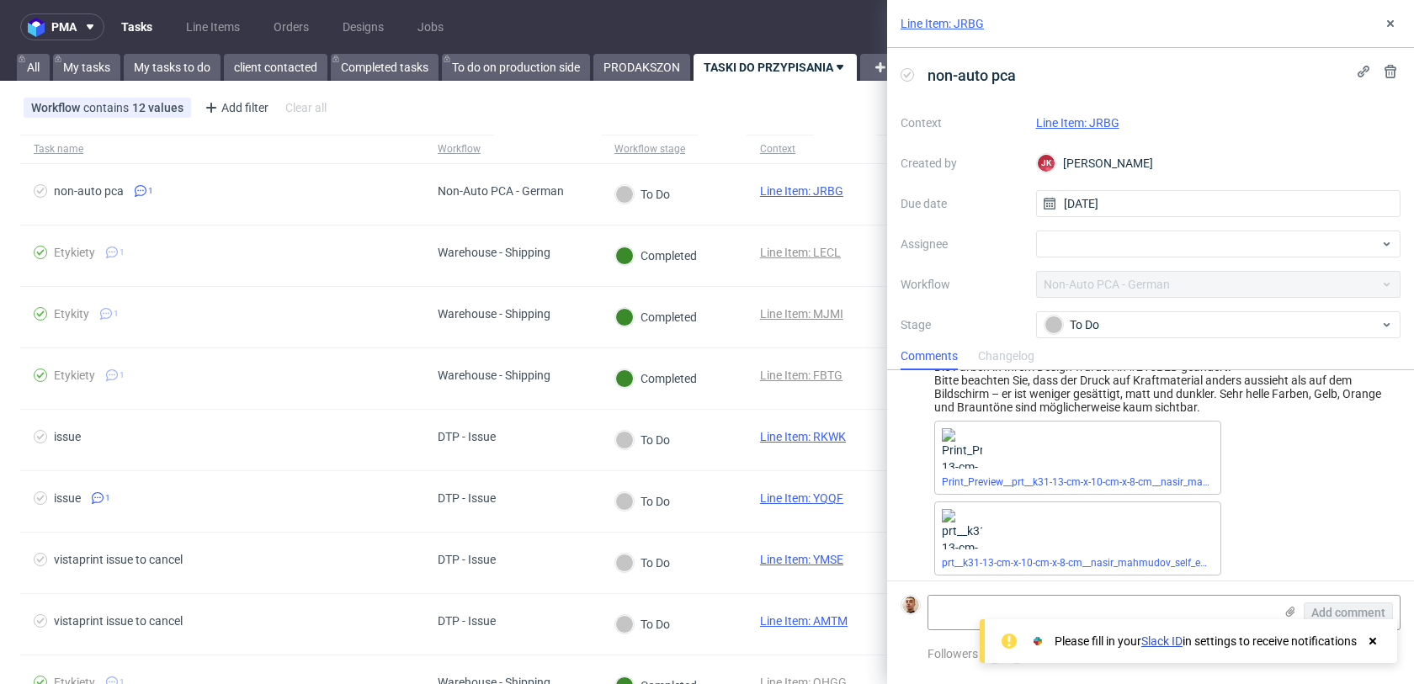
scroll to position [58, 0]
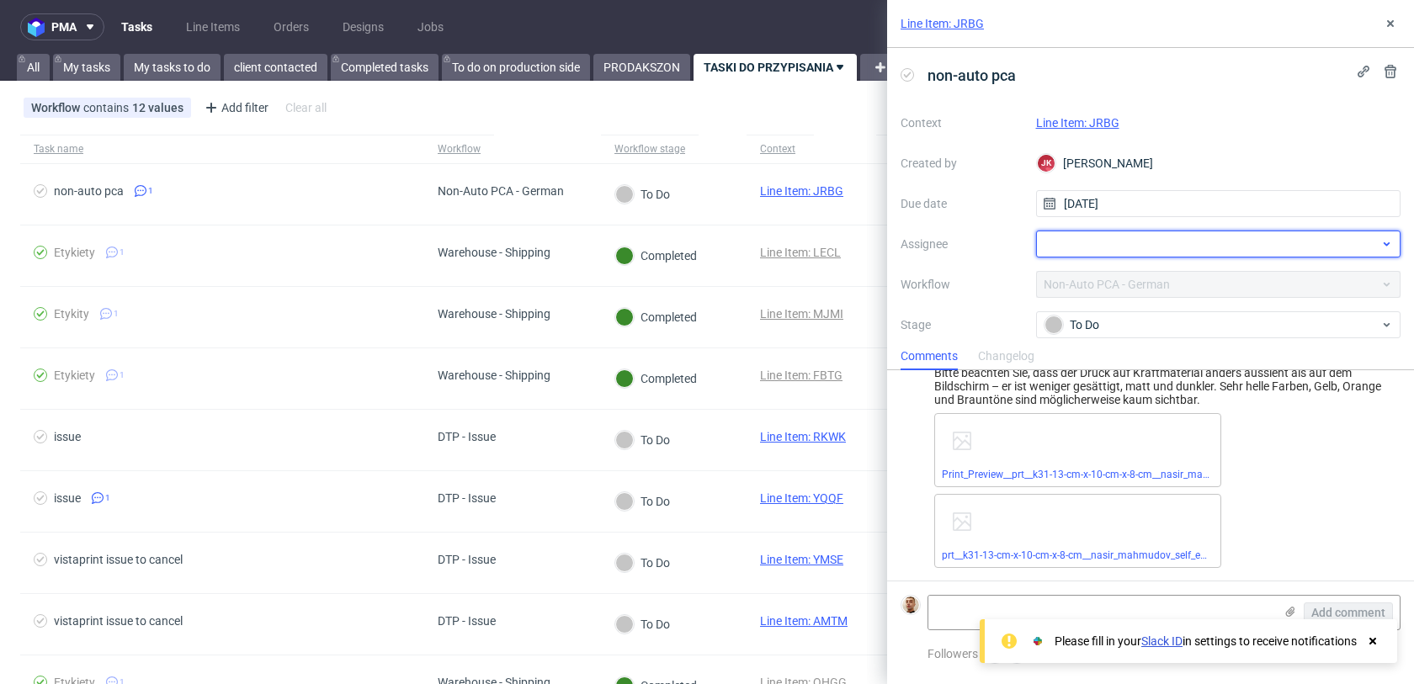
click at [1065, 251] on div at bounding box center [1218, 244] width 365 height 27
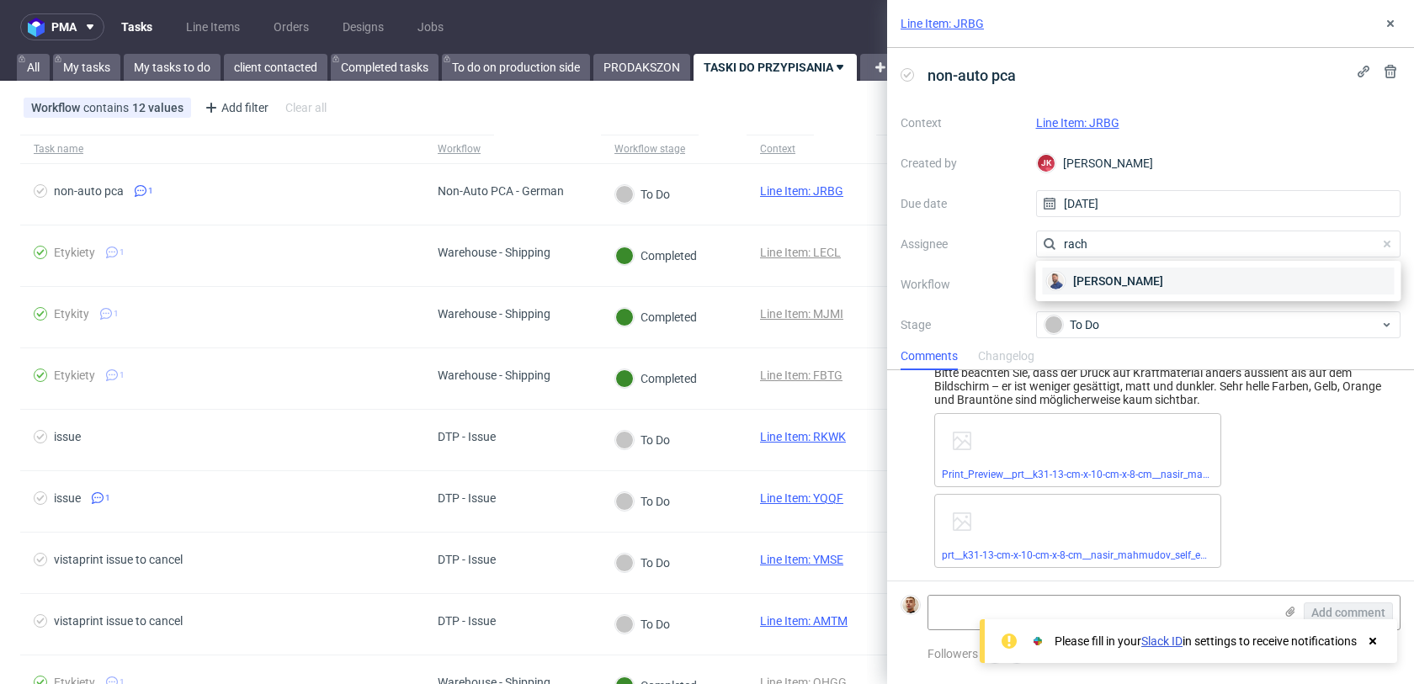
type input "rach"
click at [1095, 290] on div "[PERSON_NAME]" at bounding box center [1219, 281] width 352 height 27
click at [1391, 19] on icon at bounding box center [1390, 23] width 13 height 13
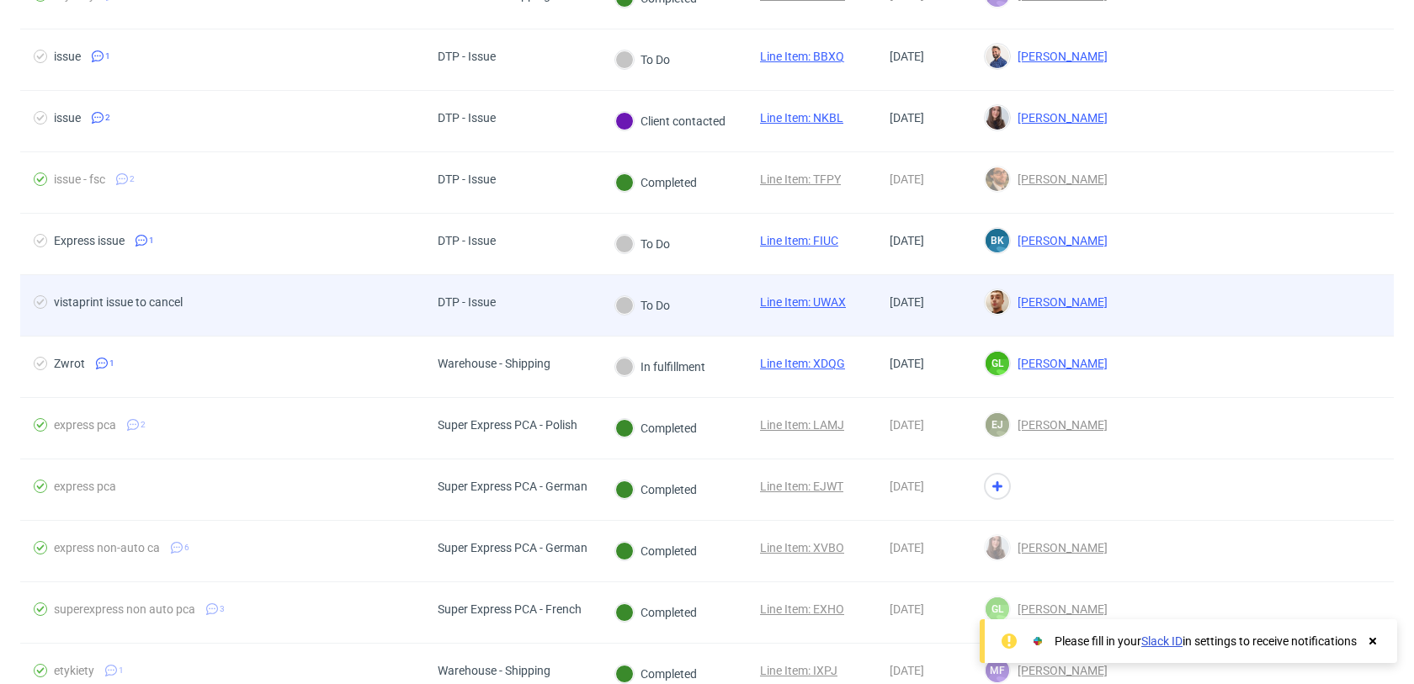
scroll to position [2661, 0]
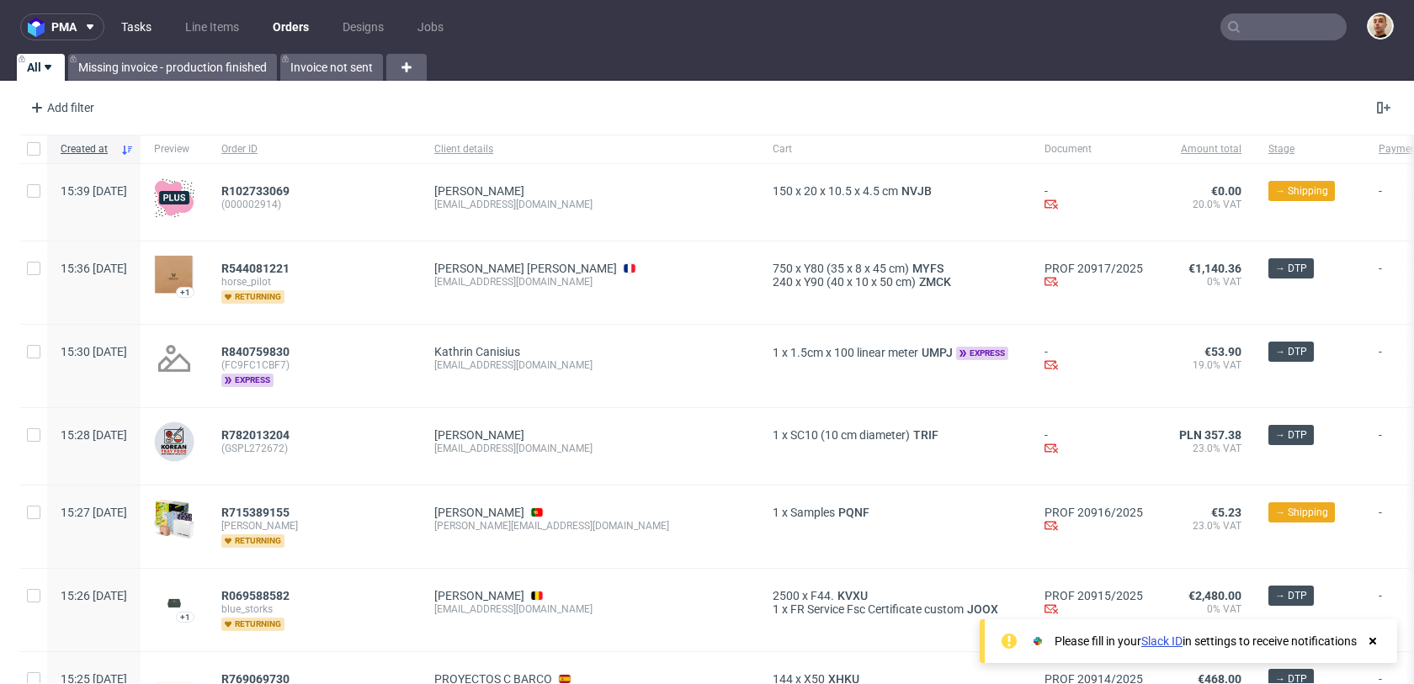
click at [139, 16] on link "Tasks" at bounding box center [136, 26] width 50 height 27
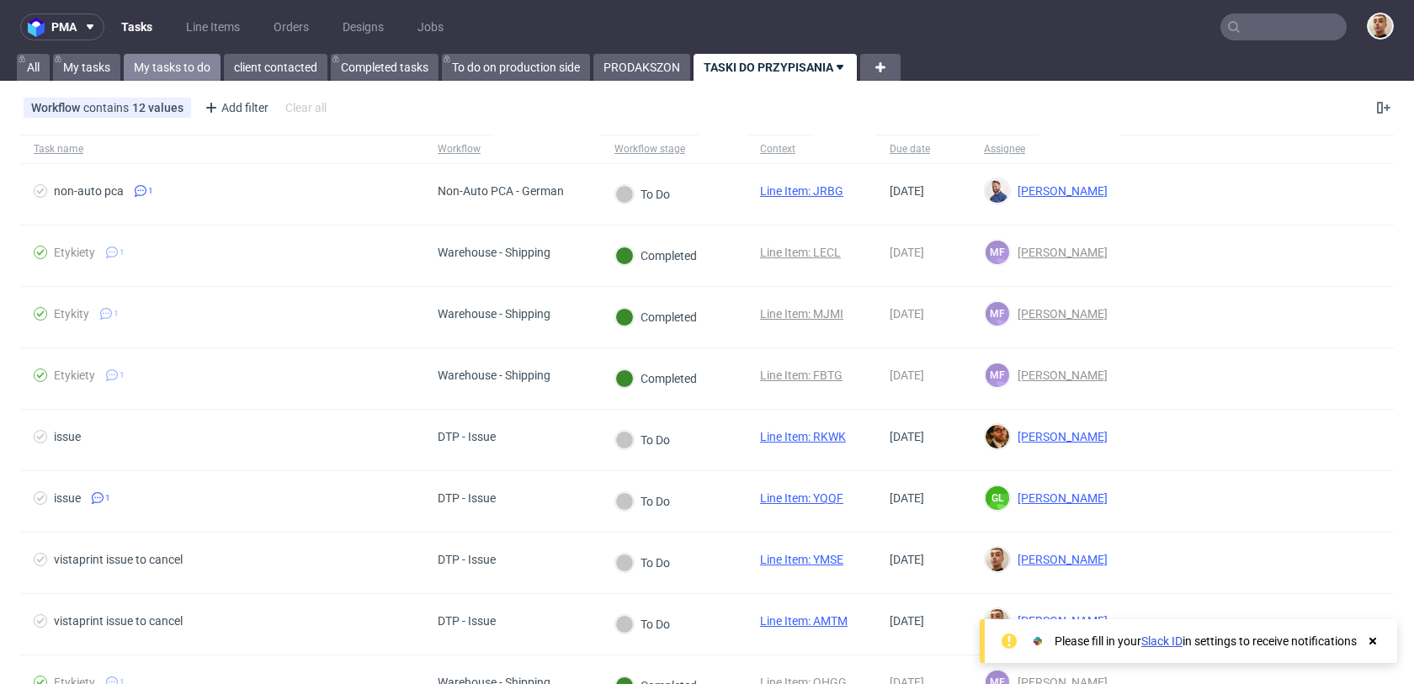
click at [153, 66] on link "My tasks to do" at bounding box center [172, 67] width 97 height 27
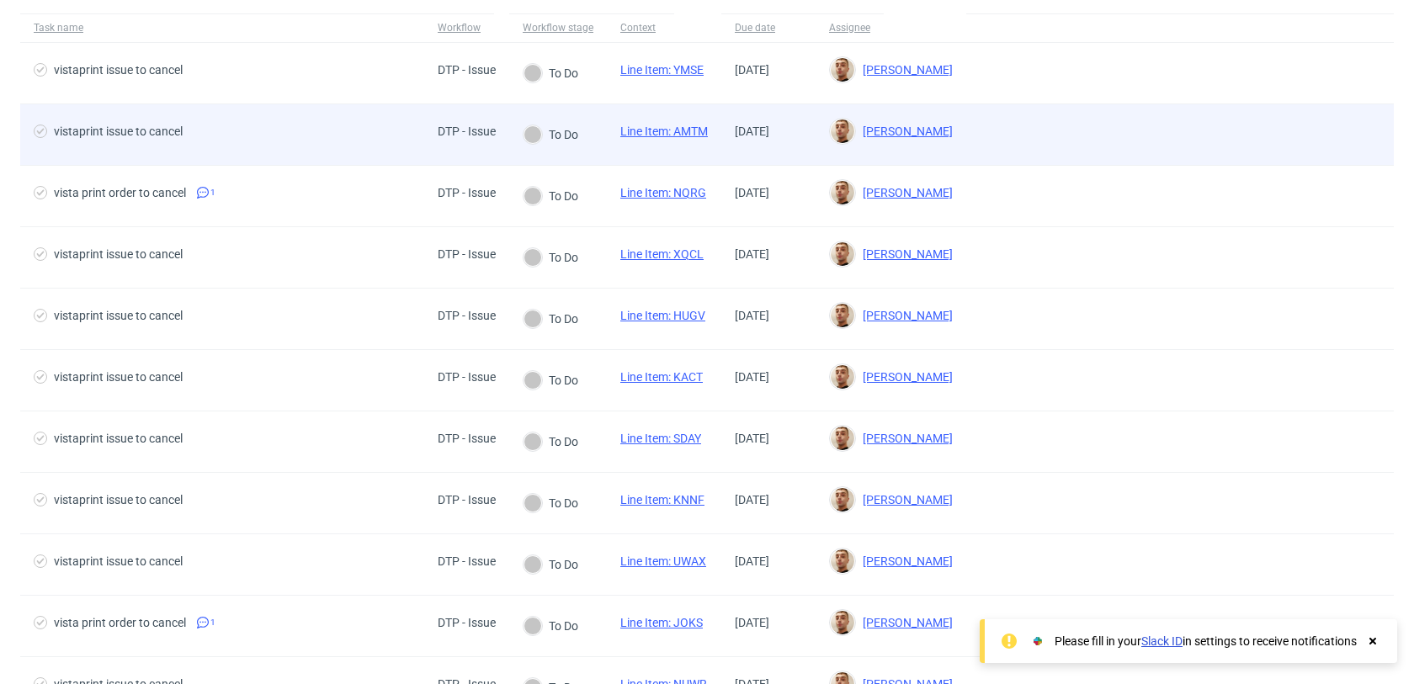
scroll to position [210, 0]
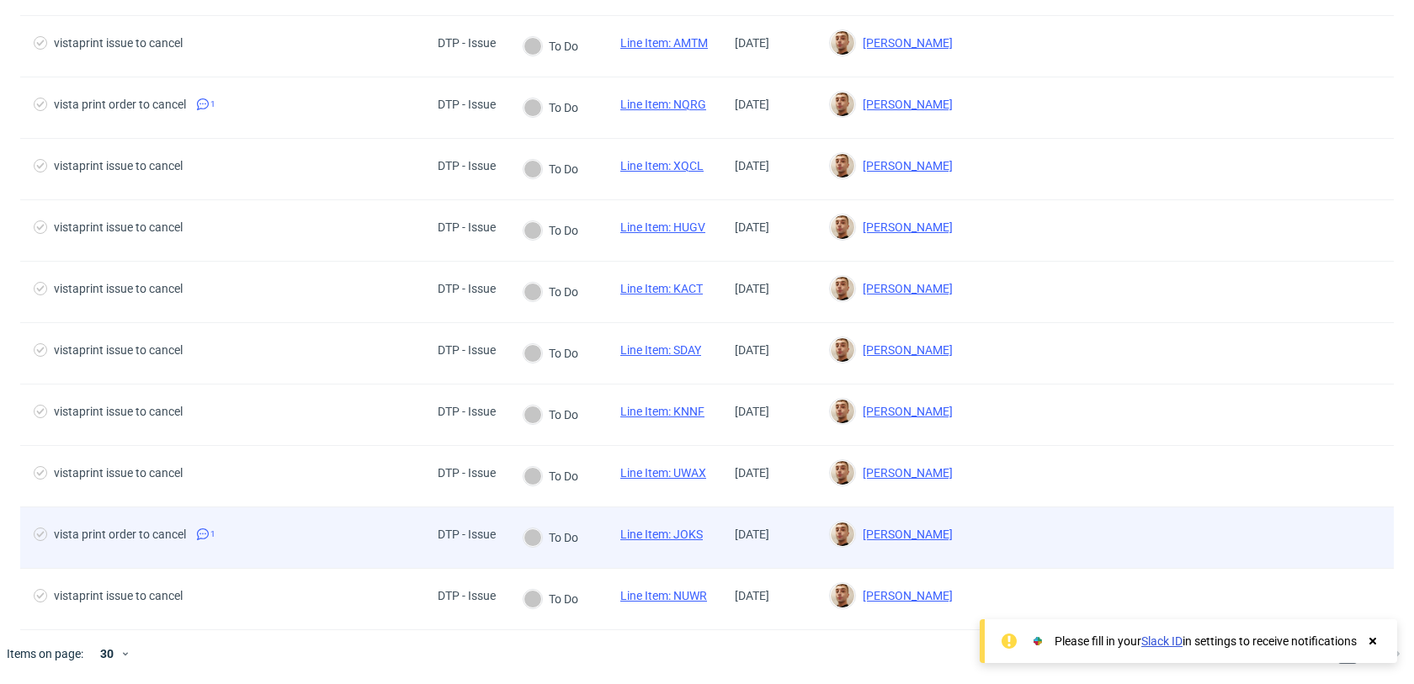
click at [248, 566] on div "vista print order to cancel 1" at bounding box center [222, 537] width 404 height 61
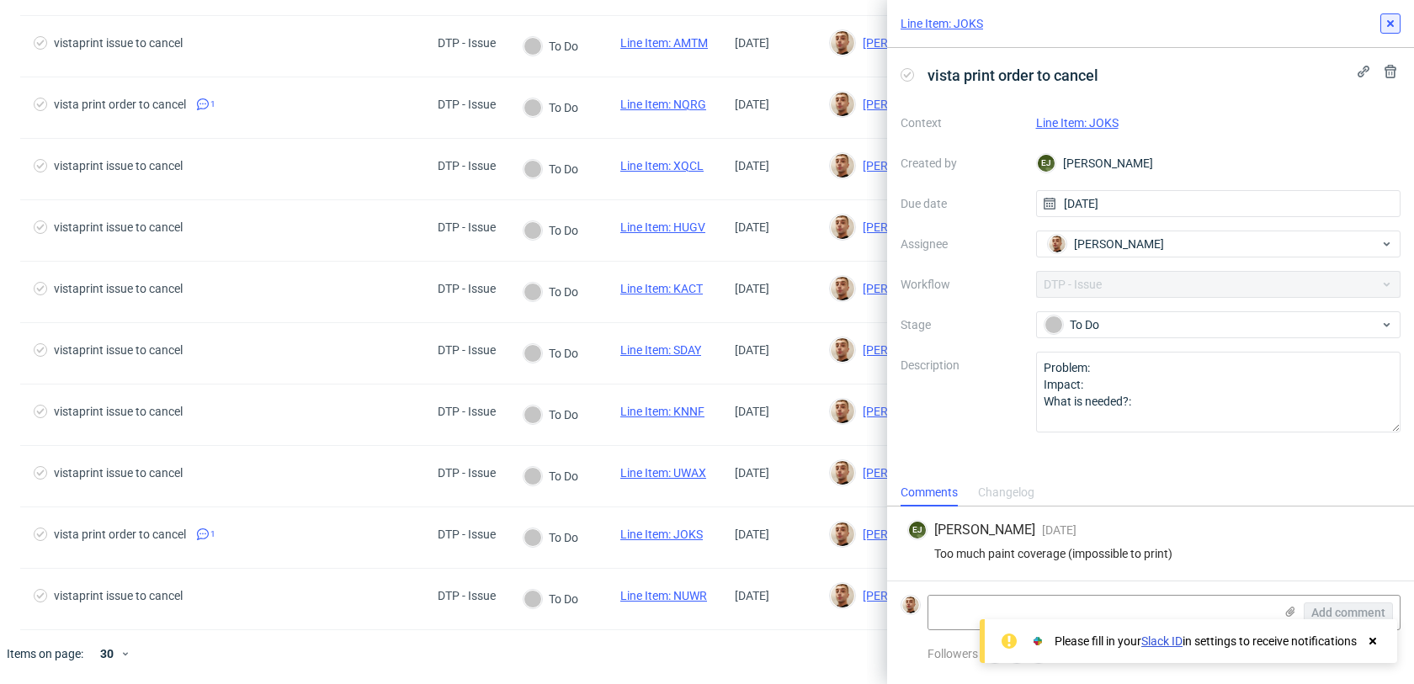
click at [1387, 29] on icon at bounding box center [1390, 23] width 13 height 13
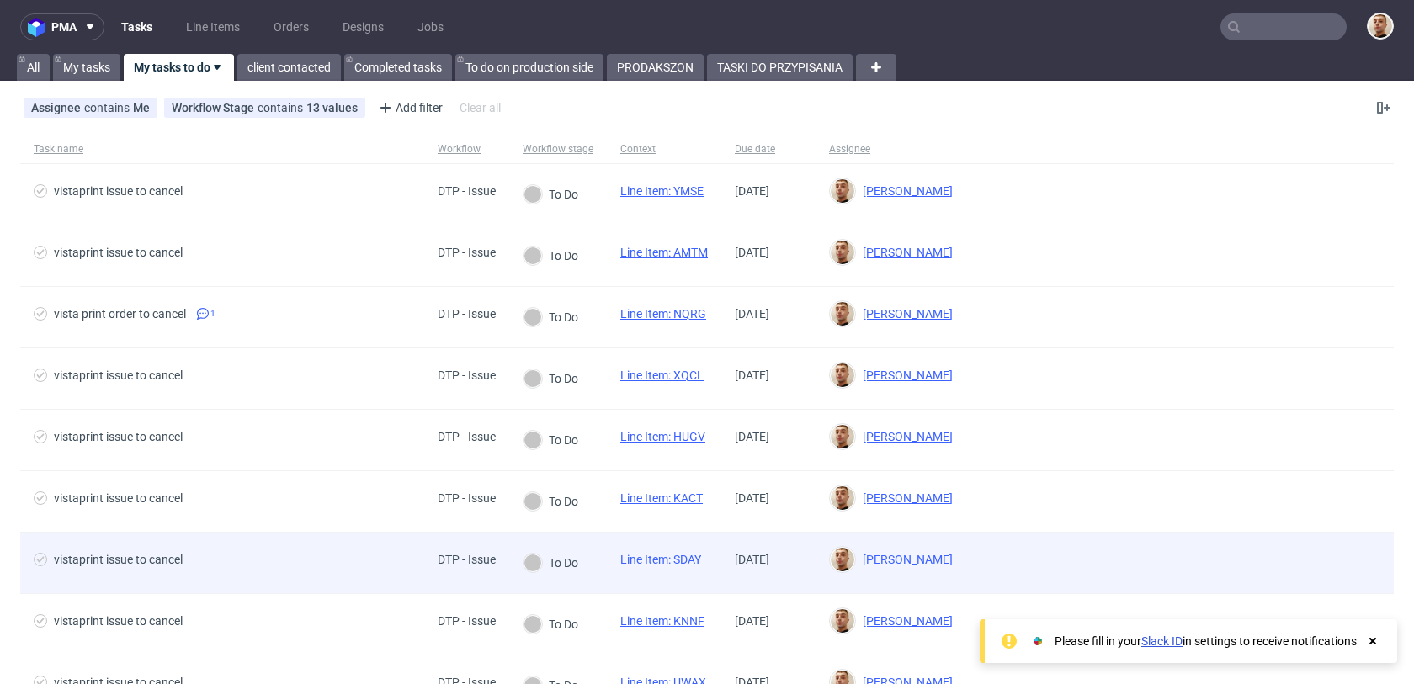
scroll to position [210, 0]
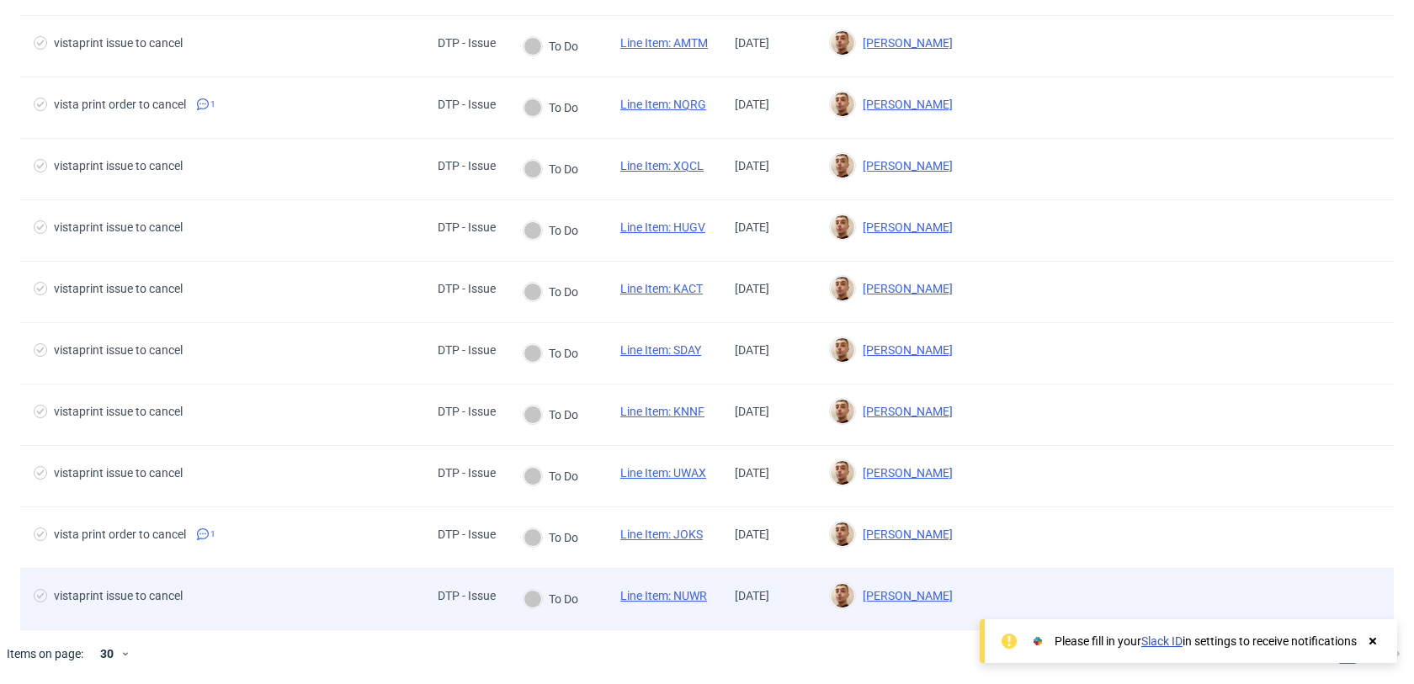
click at [358, 587] on div "vistaprint issue to cancel" at bounding box center [222, 599] width 404 height 61
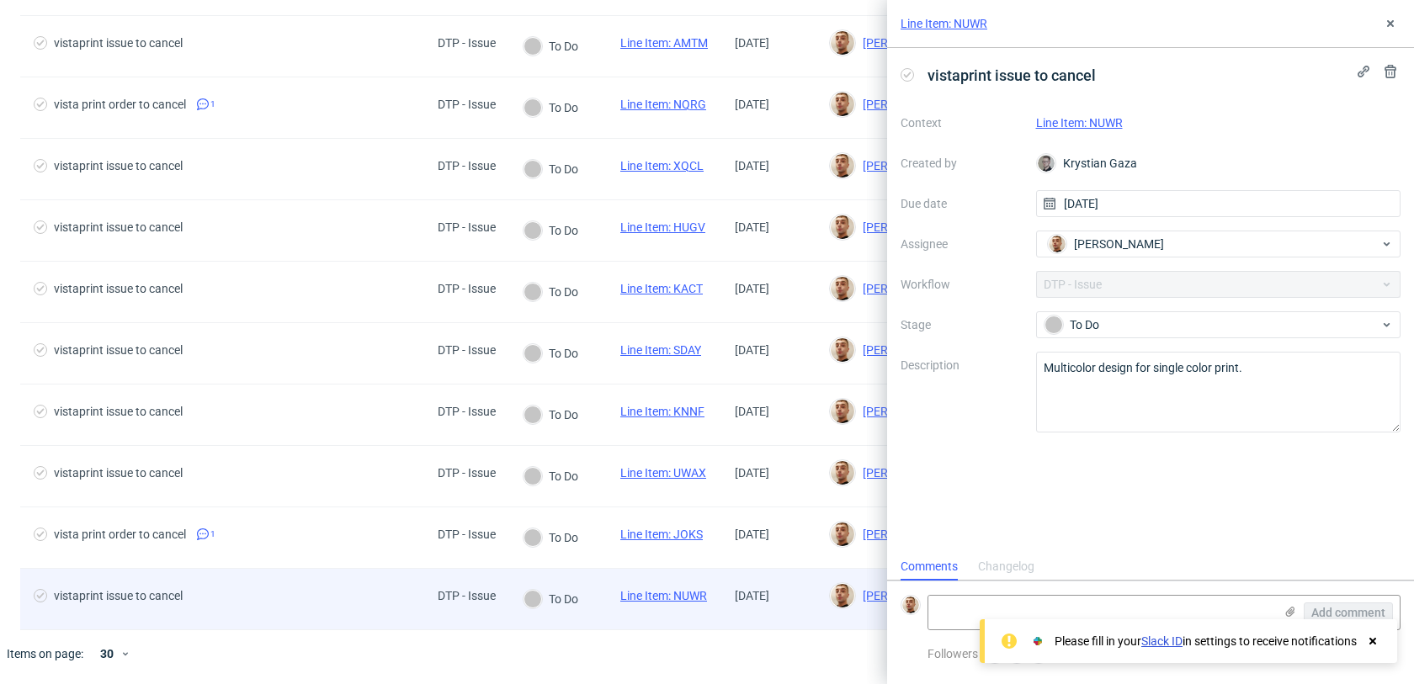
scroll to position [13, 0]
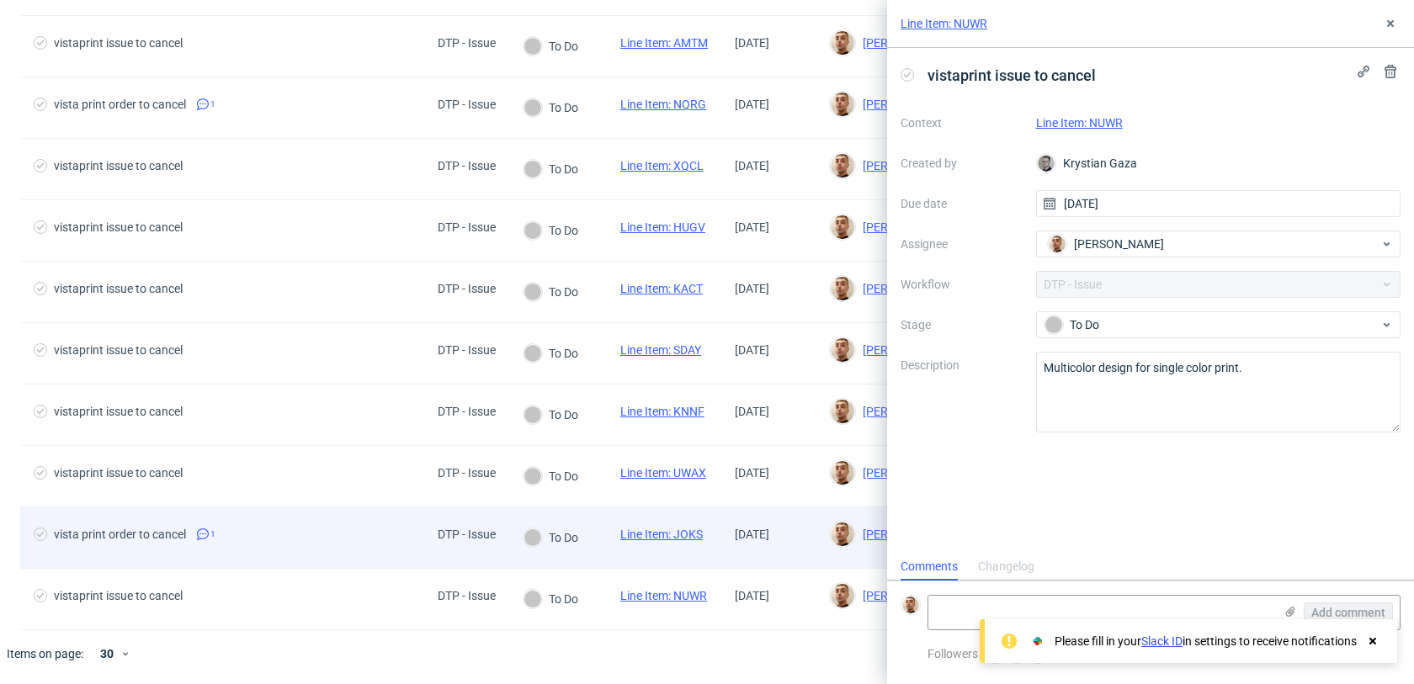
click at [323, 542] on span "vista print order to cancel 1" at bounding box center [222, 538] width 377 height 20
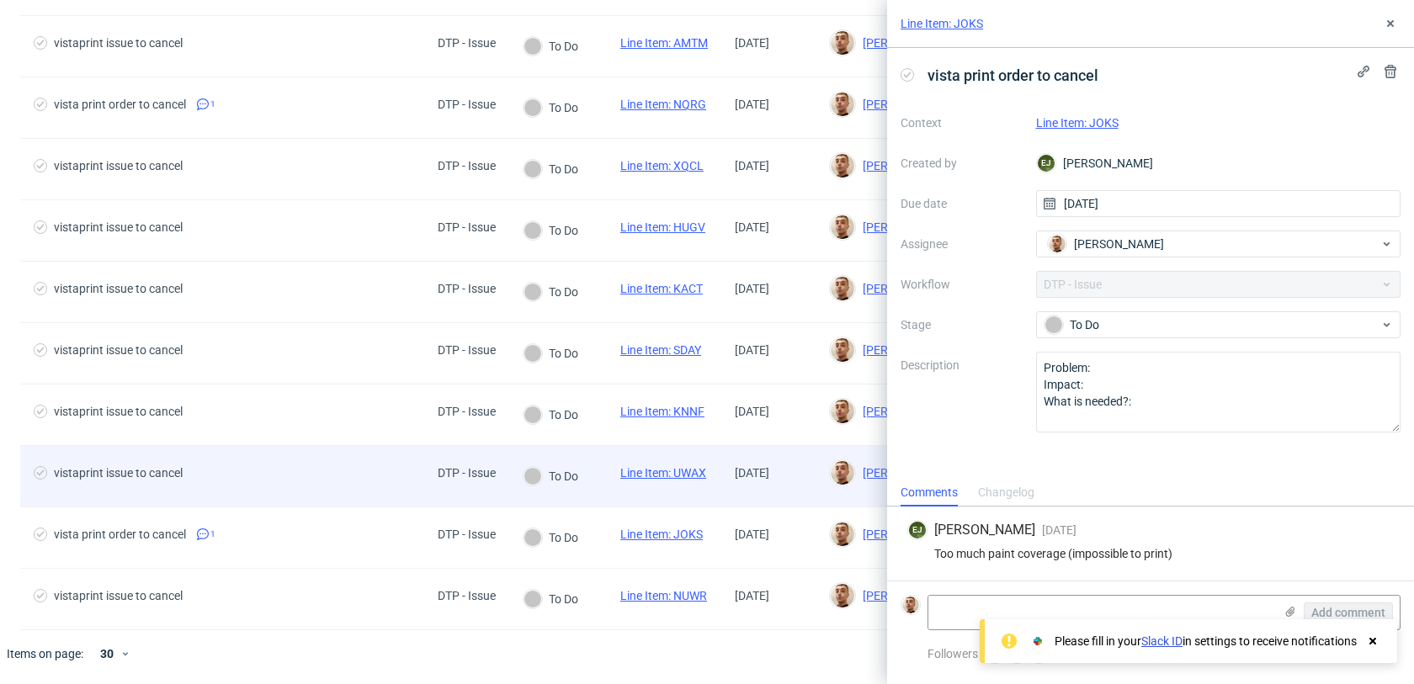
click at [327, 494] on div "vistaprint issue to cancel" at bounding box center [222, 476] width 404 height 61
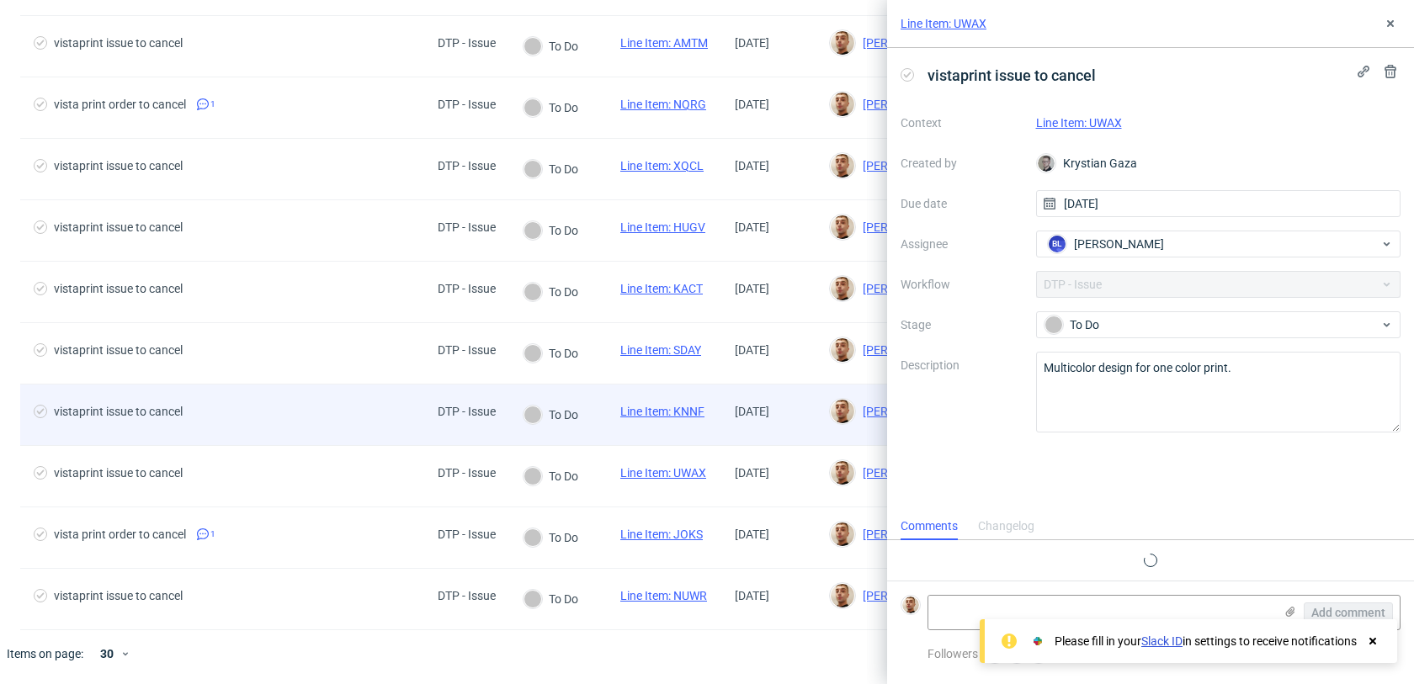
scroll to position [13, 0]
click at [312, 421] on span "vistaprint issue to cancel" at bounding box center [222, 415] width 377 height 20
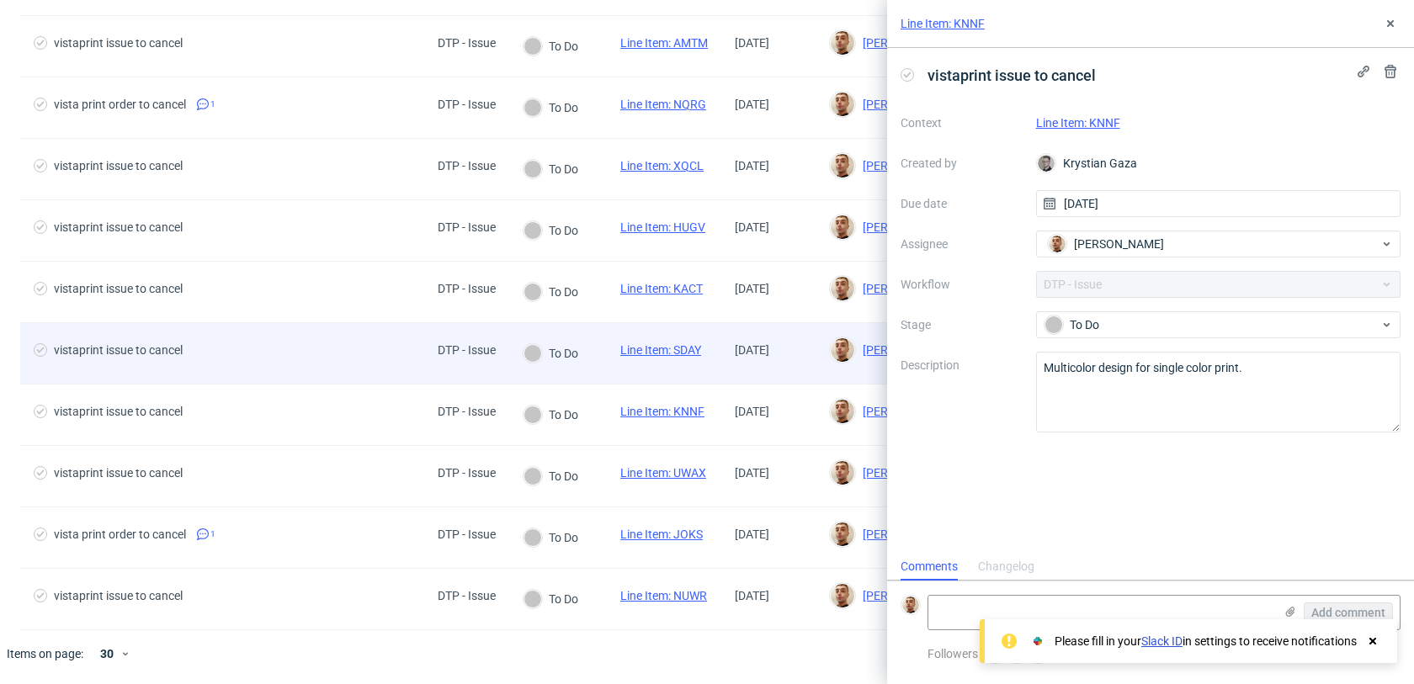
click at [313, 354] on span "vistaprint issue to cancel" at bounding box center [222, 353] width 377 height 20
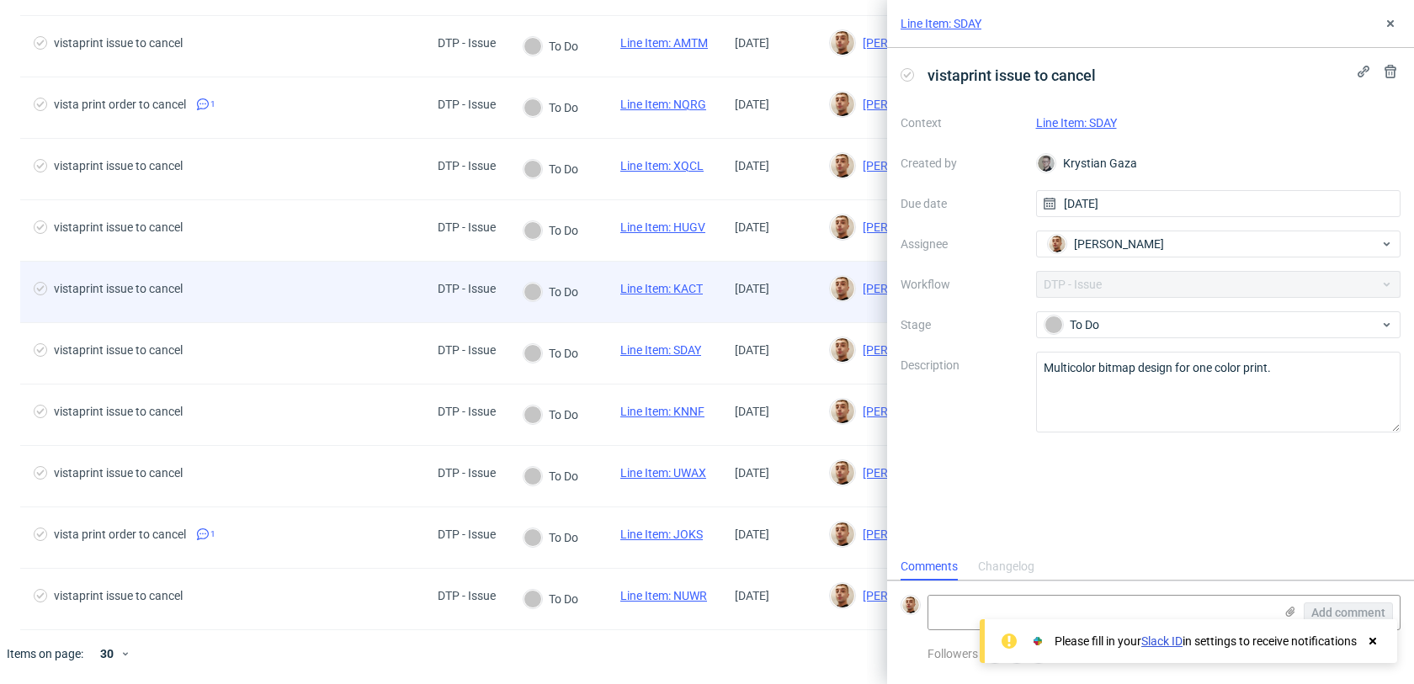
scroll to position [13, 0]
click at [301, 279] on div "vistaprint issue to cancel" at bounding box center [222, 292] width 404 height 61
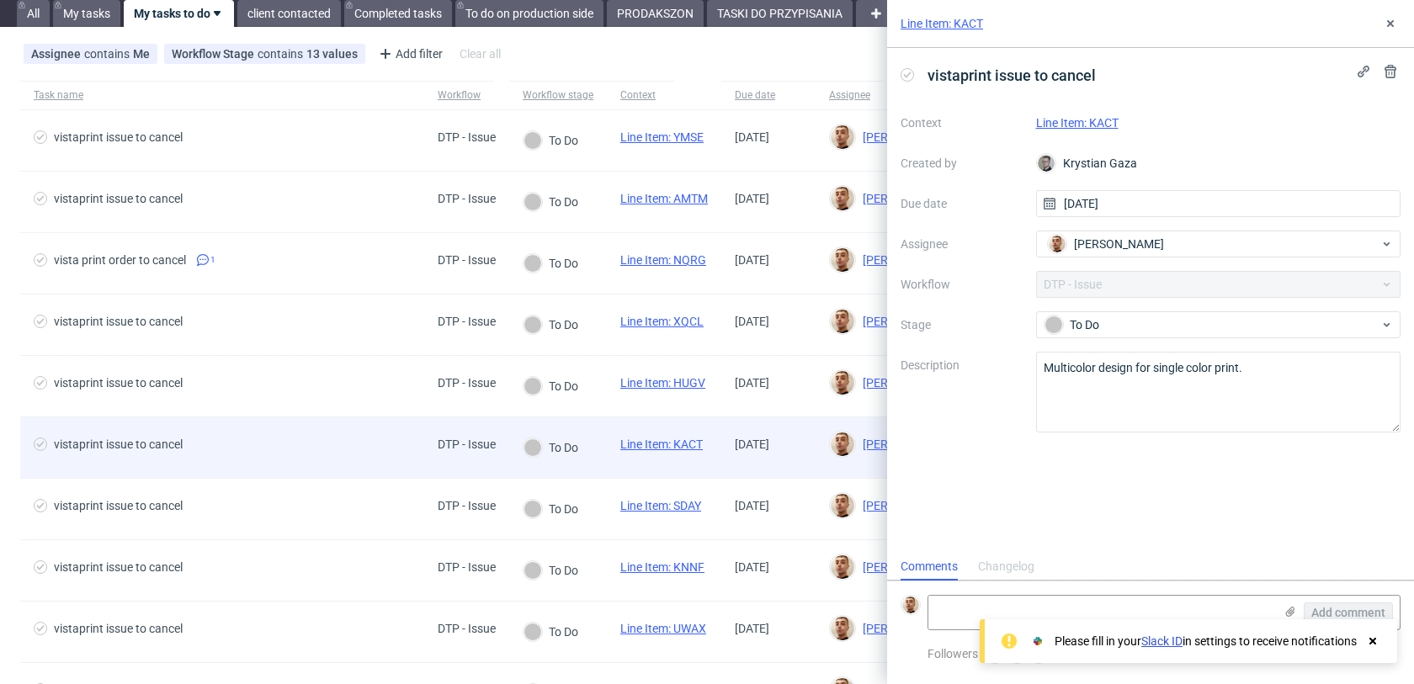
scroll to position [52, 0]
click at [301, 279] on div "vista print order to cancel 1" at bounding box center [222, 265] width 404 height 61
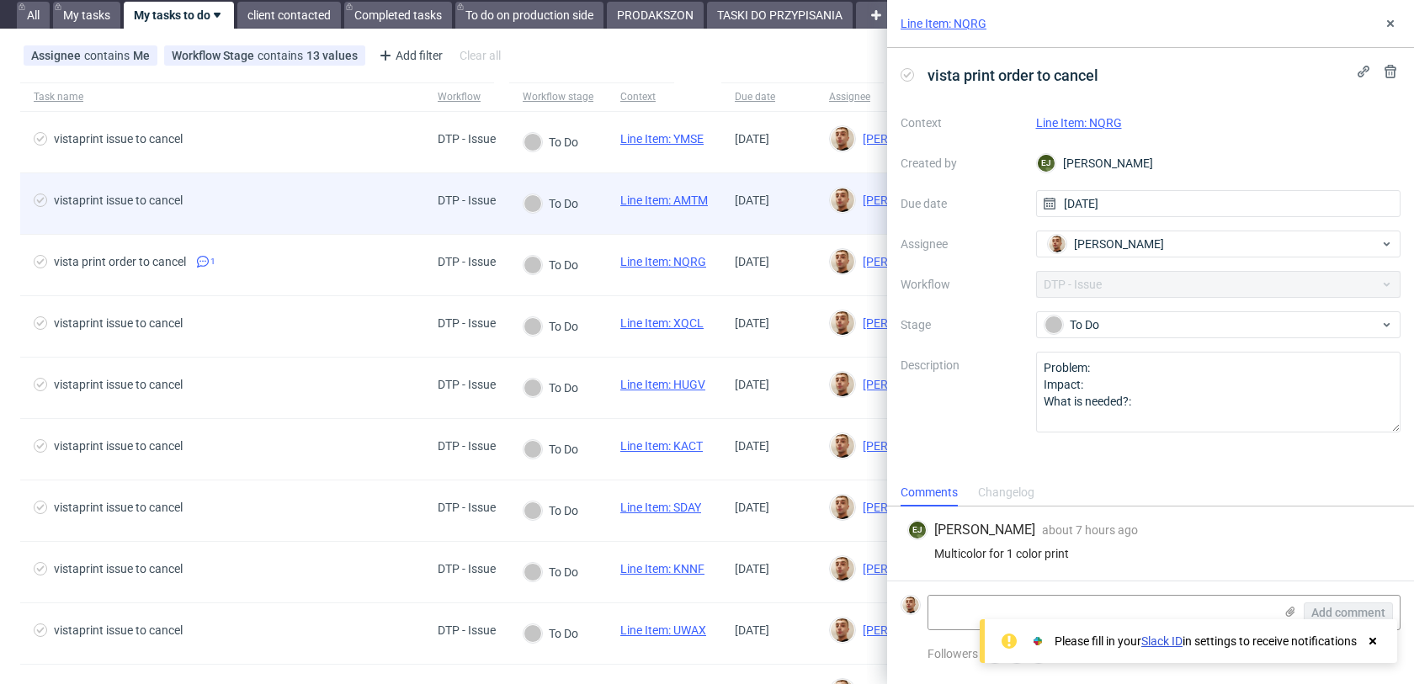
click at [301, 233] on div "vistaprint issue to cancel" at bounding box center [222, 203] width 404 height 61
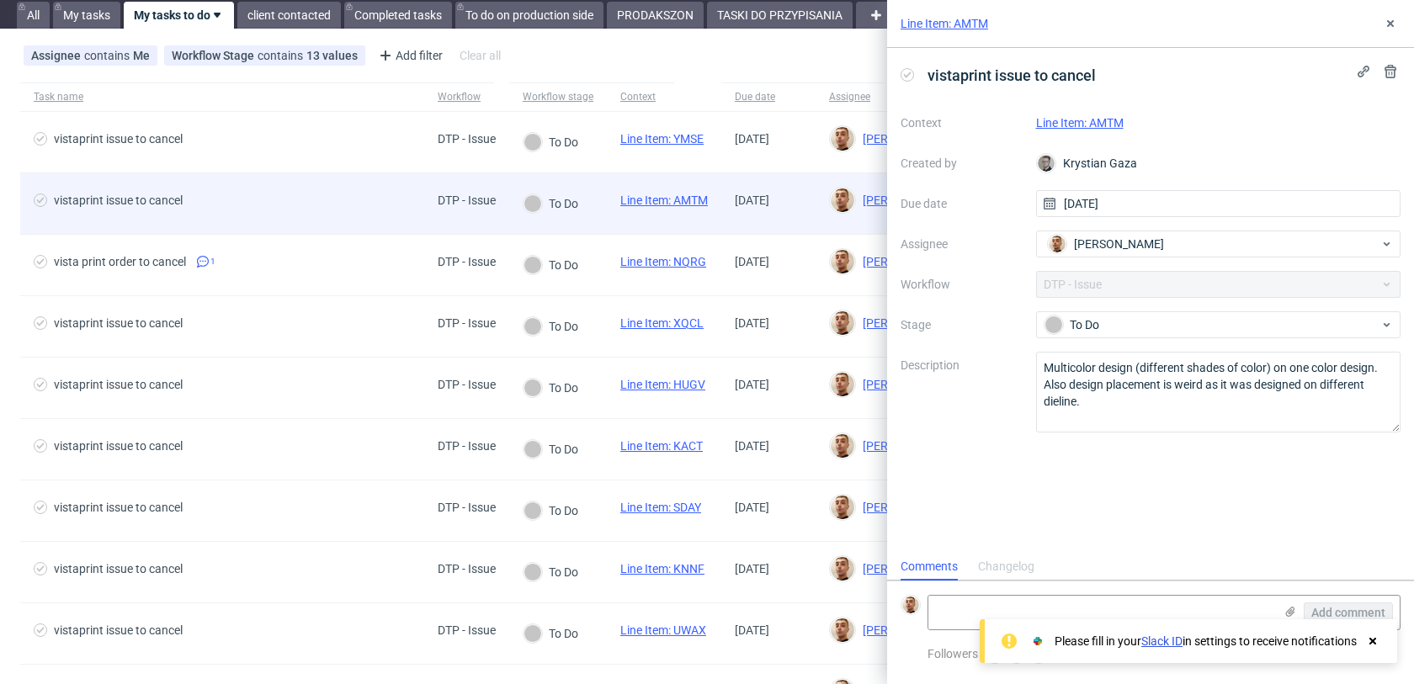
scroll to position [13, 0]
click at [297, 185] on div "vistaprint issue to cancel" at bounding box center [222, 203] width 404 height 61
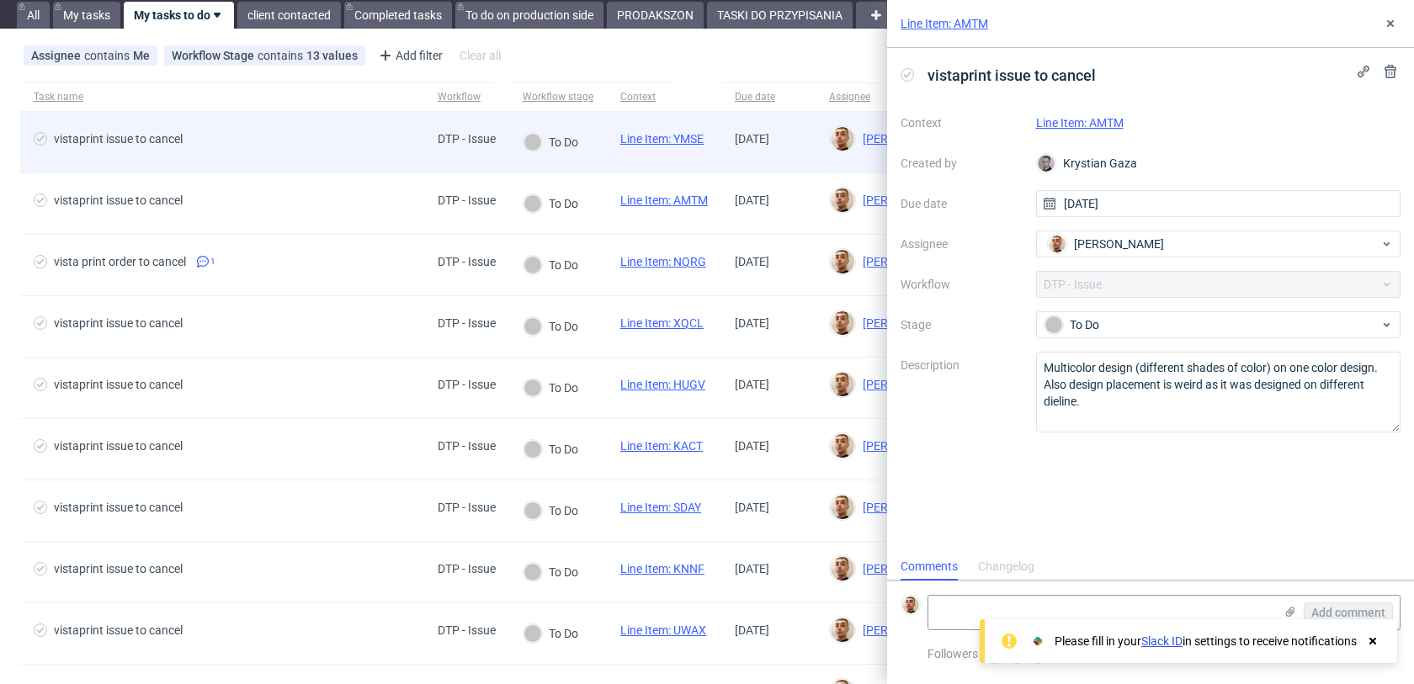
click at [293, 162] on div "vistaprint issue to cancel" at bounding box center [222, 142] width 404 height 61
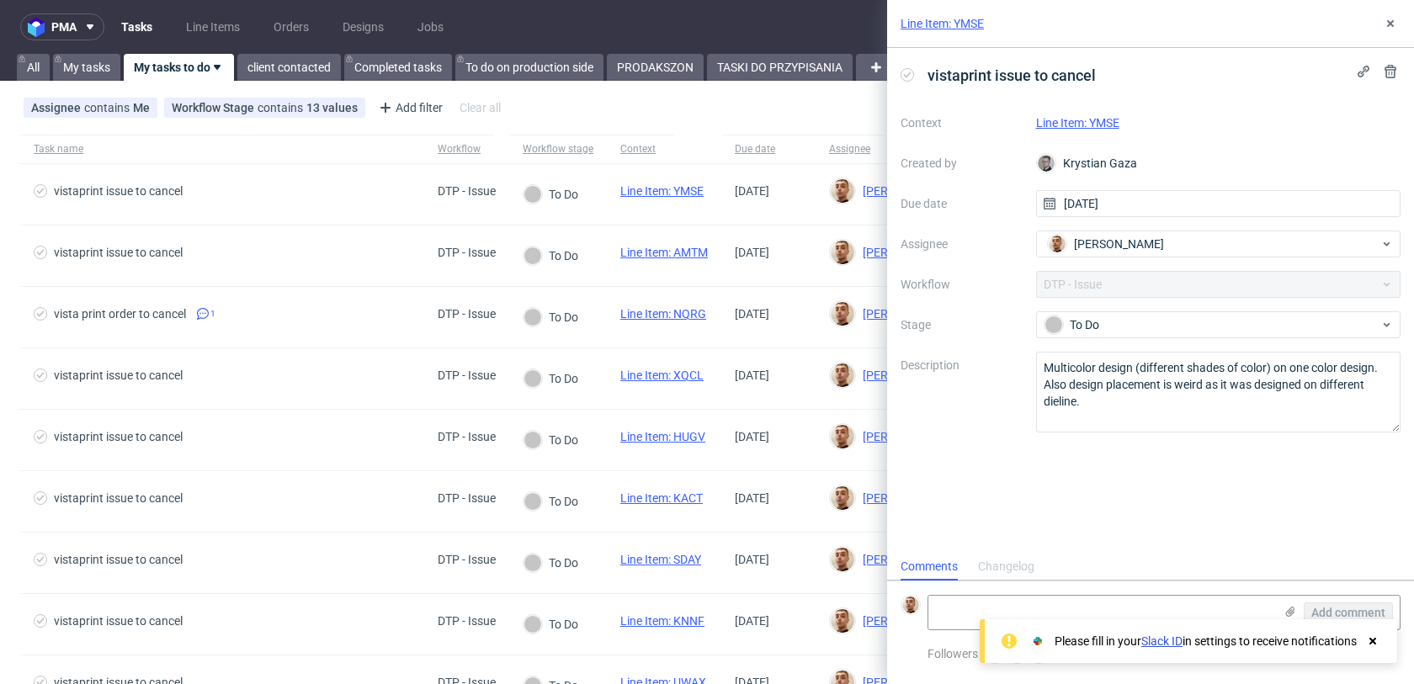
click at [1026, 569] on div "Changelog" at bounding box center [1006, 567] width 56 height 27
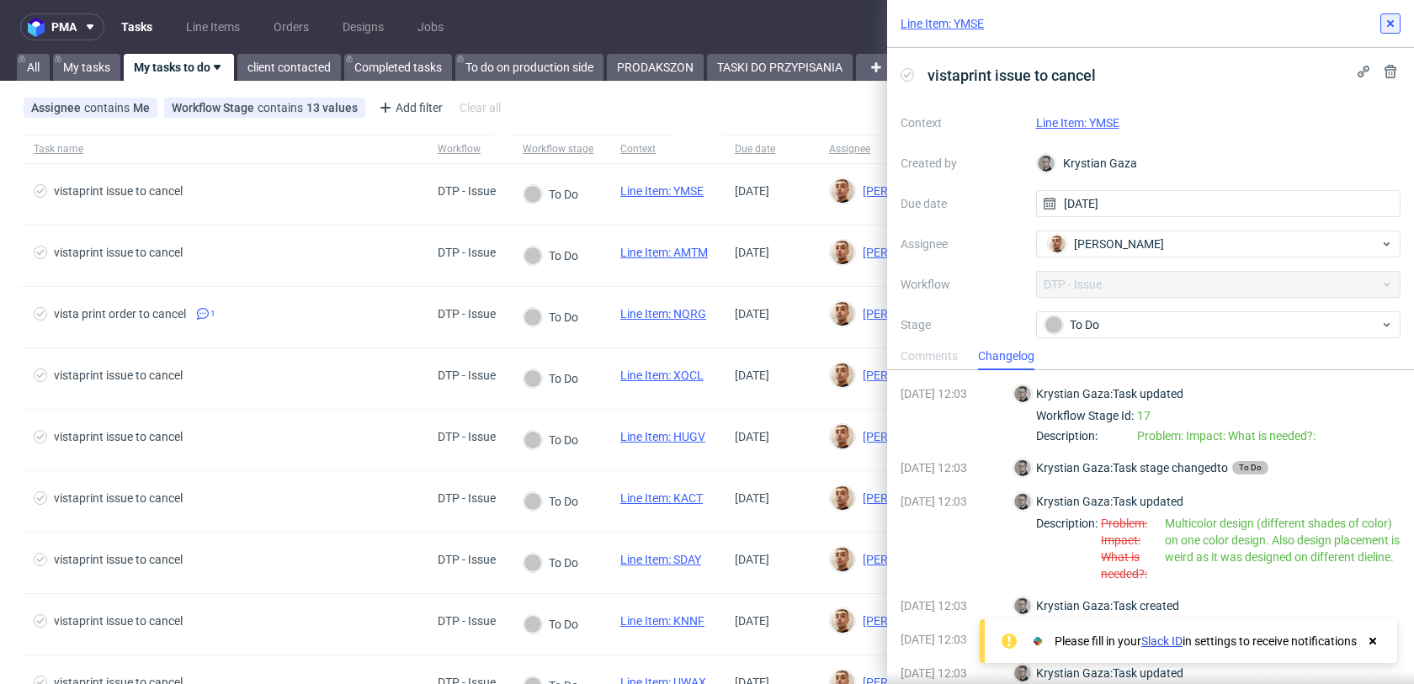
click at [1389, 26] on icon at bounding box center [1390, 23] width 13 height 13
